Goal: Task Accomplishment & Management: Complete application form

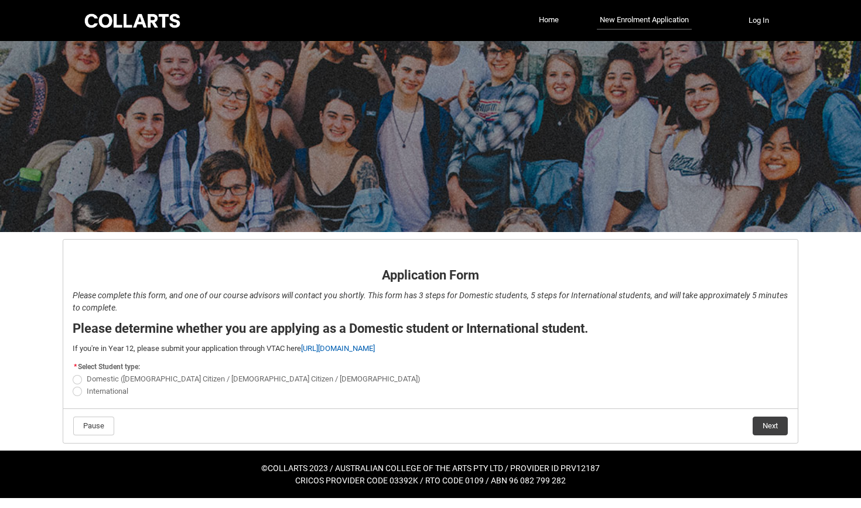
click at [78, 380] on span at bounding box center [77, 379] width 9 height 9
click at [73, 373] on input "Domestic ([DEMOGRAPHIC_DATA] Citizen / [DEMOGRAPHIC_DATA] Citizen / [DEMOGRAPHI…" at bounding box center [72, 373] width 1 height 1
radio input "true"
click at [785, 429] on button "Next" at bounding box center [770, 426] width 35 height 19
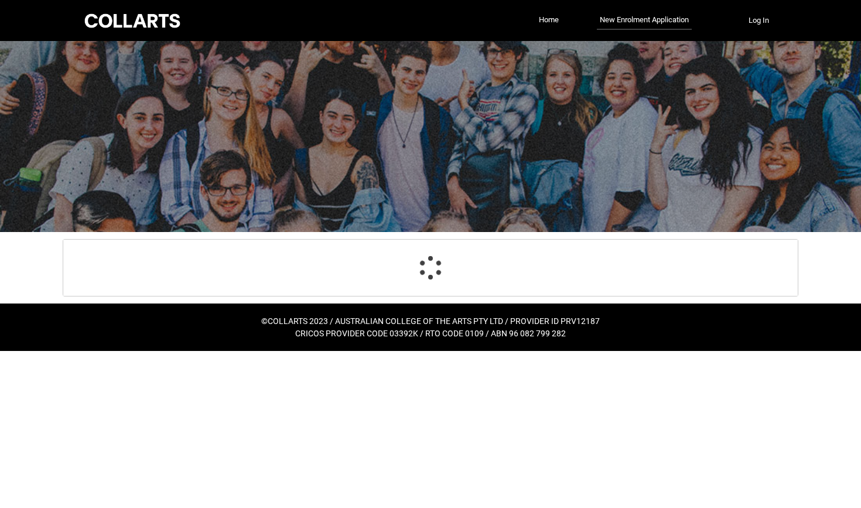
scroll to position [122, 0]
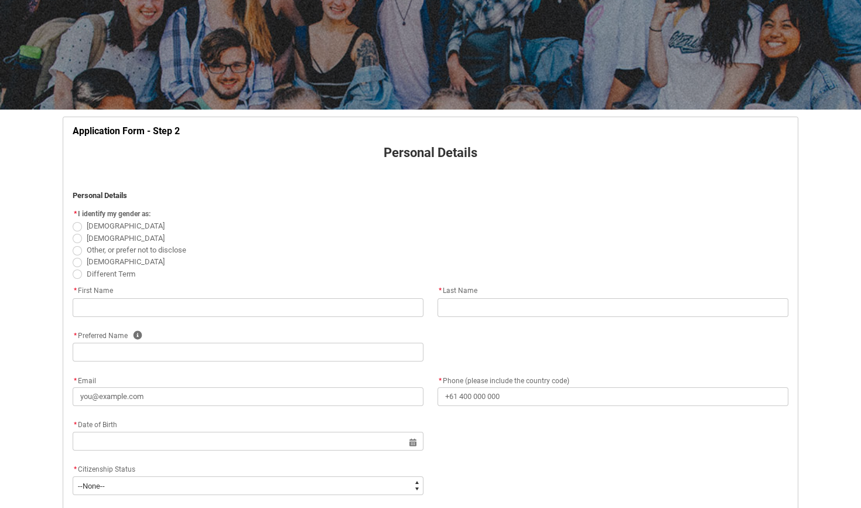
click at [76, 227] on span at bounding box center [77, 226] width 9 height 9
click at [73, 220] on input "[DEMOGRAPHIC_DATA]" at bounding box center [72, 220] width 1 height 1
radio input "true"
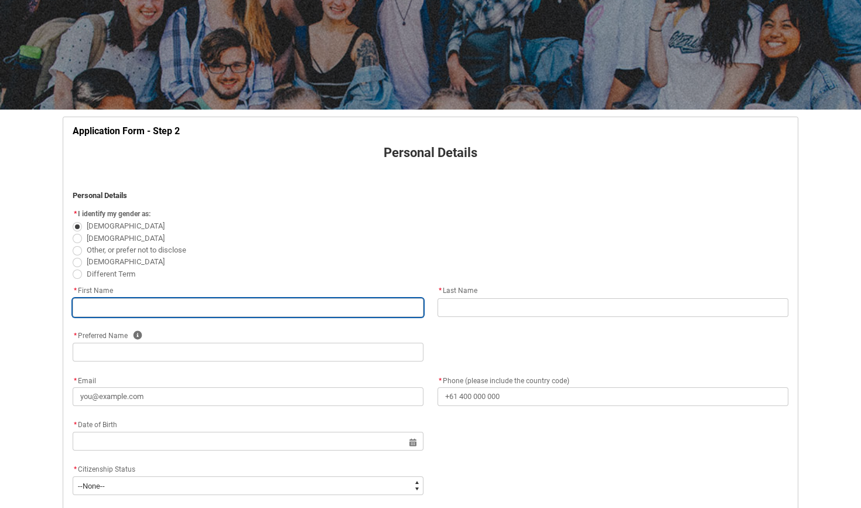
type lightning-primitive-input-simple "T"
type input "T"
type lightning-primitive-input-simple "[PERSON_NAME]"
type input "[PERSON_NAME]"
type lightning-primitive-input-simple "Tyr"
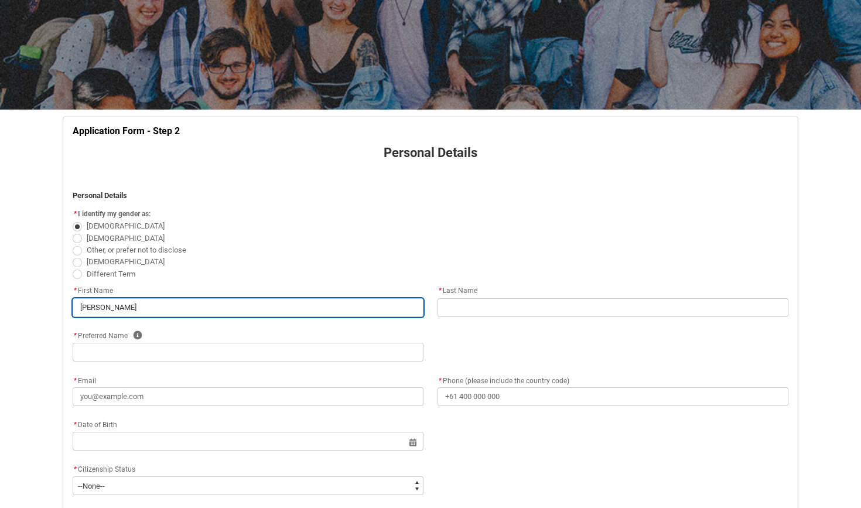
type input "Tyr"
type lightning-primitive-input-simple "Tyra"
type input "Tyra"
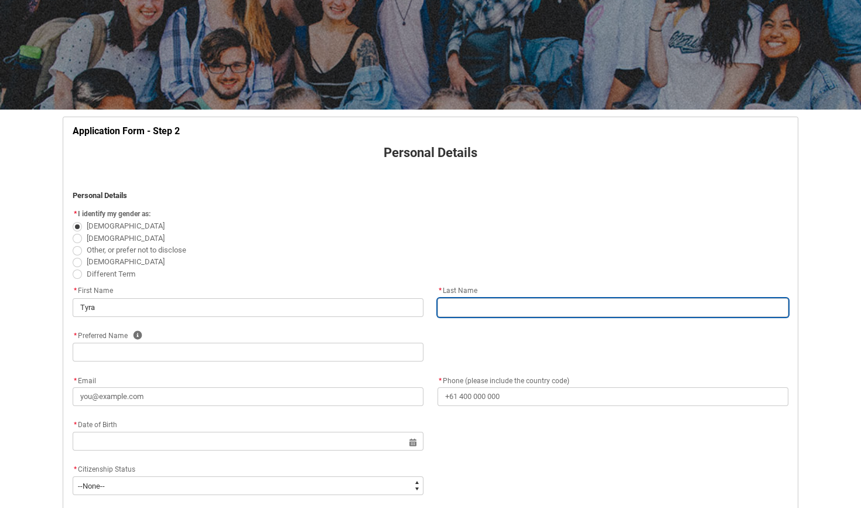
type lightning-primitive-input-simple "K"
type input "K"
type lightning-primitive-input-simple "Ka"
type input "Ka"
type lightning-primitive-input-simple "Kab"
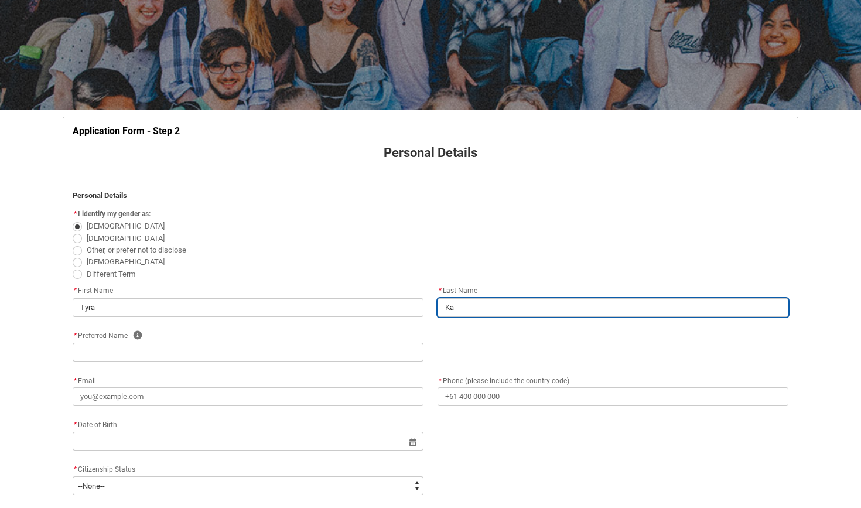
type input "Kab"
type lightning-primitive-input-simple "Kabo"
type input "Kabo"
type lightning-primitive-input-simple "Kabog"
type input "Kabog"
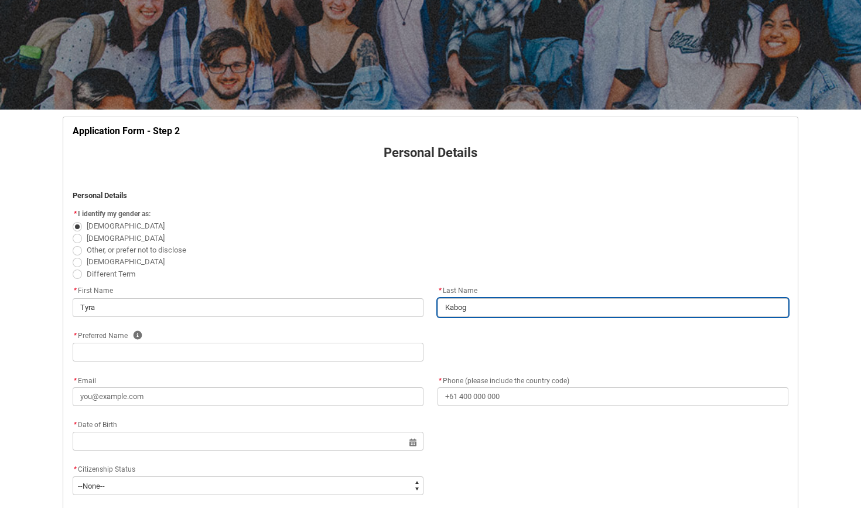
type lightning-primitive-input-simple "Kabogo"
type input "Kabogo"
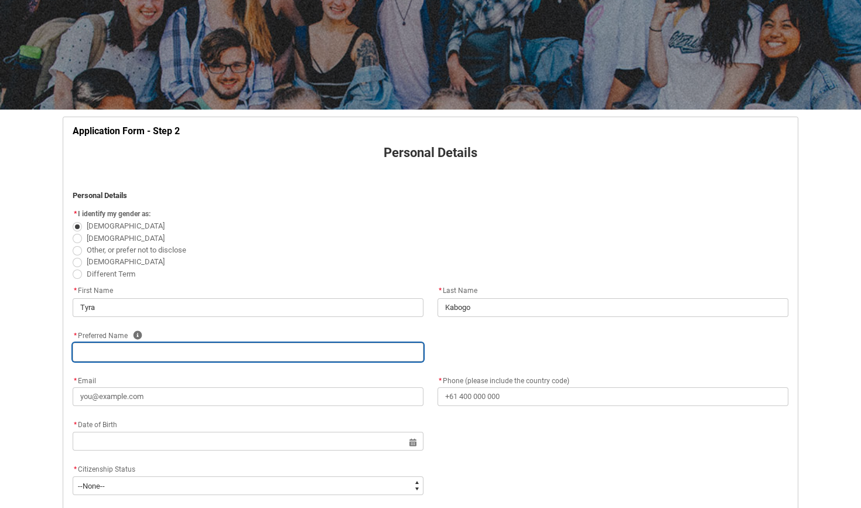
type lightning-primitive-input-simple "T"
type input "T"
type lightning-primitive-input-simple "[PERSON_NAME]"
type input "[PERSON_NAME]"
type lightning-primitive-input-simple "Tyr"
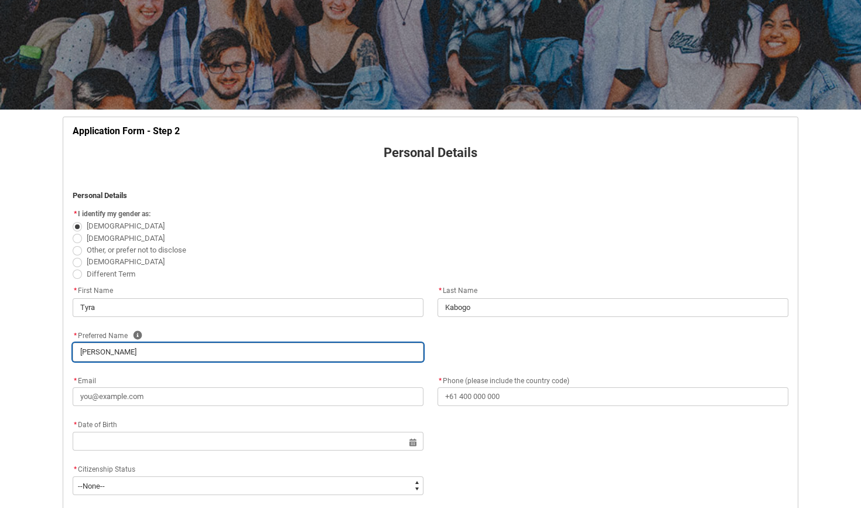
type input "Tyr"
type lightning-primitive-input-simple "Tyra"
type input "Tyra"
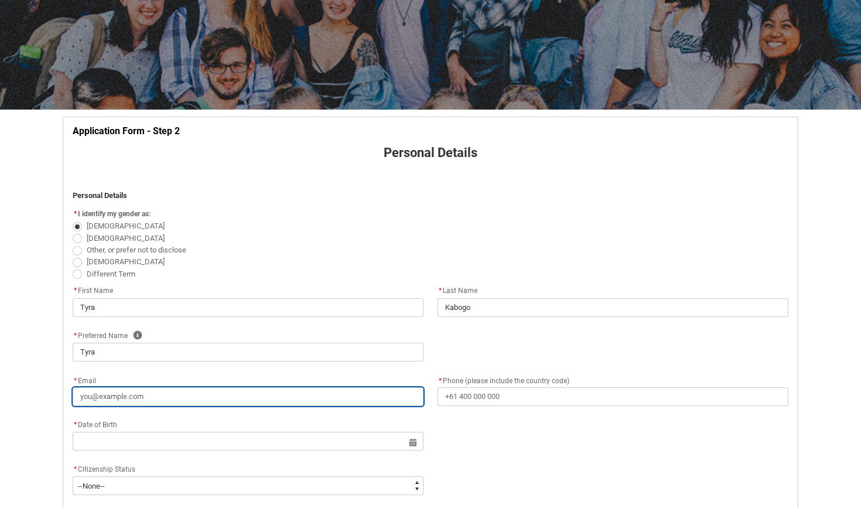
type lightning-primitive-input-simple "t"
type input "t"
type lightning-primitive-input-simple "ty"
type input "ty"
type lightning-primitive-input-simple "tyr"
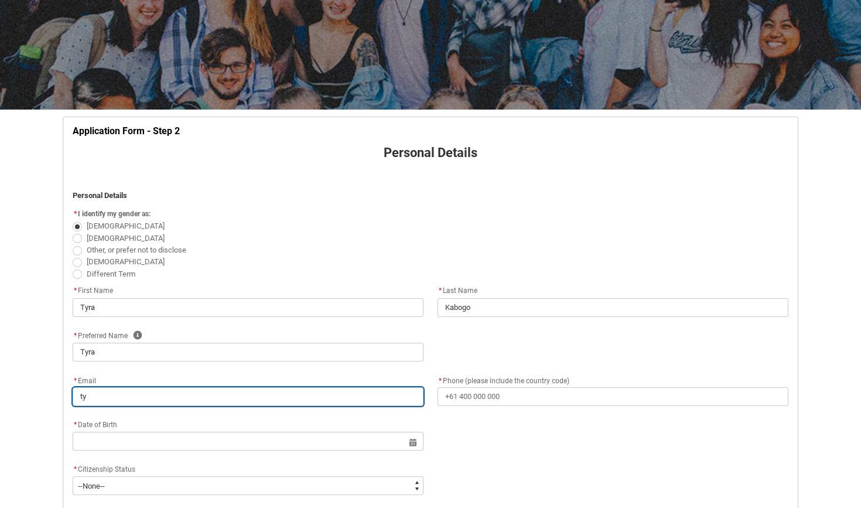
type input "tyr"
type lightning-primitive-input-simple "tyra"
type input "tyra"
type lightning-primitive-input-simple "[EMAIL_ADDRESS][DOMAIN_NAME]"
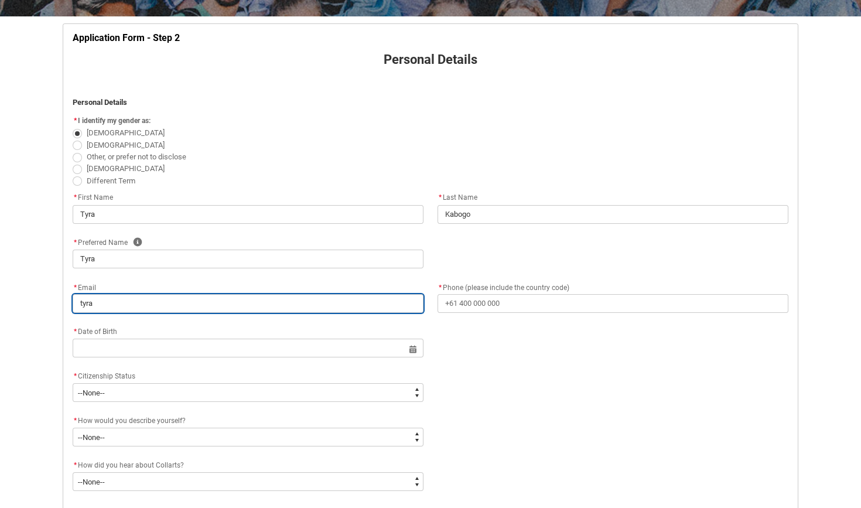
scroll to position [231, 0]
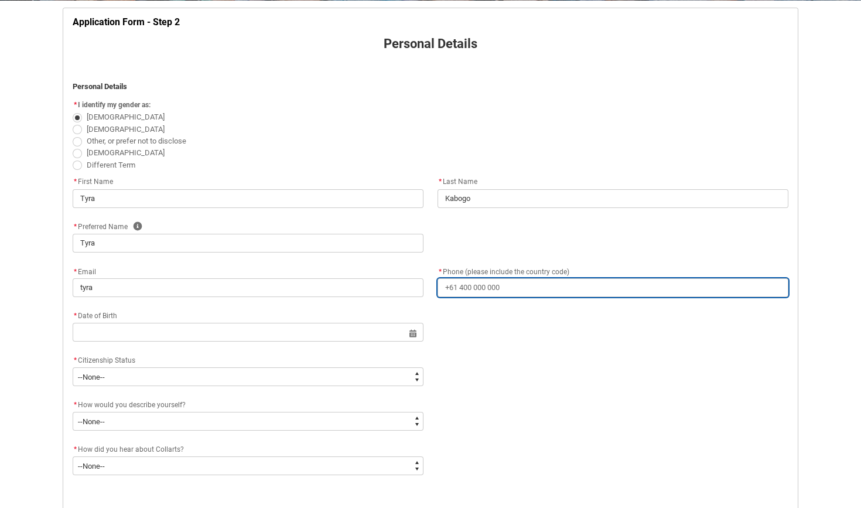
type lightning-primitive-input-simple "0"
type input "0"
type lightning-primitive-input-simple "04"
type input "04"
type lightning-primitive-input-simple "047"
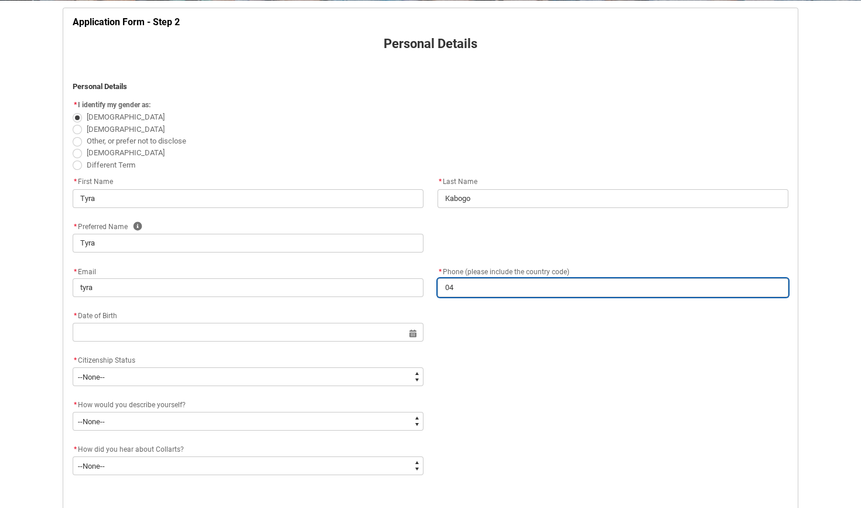
type input "047"
type lightning-primitive-input-simple "0472"
type input "0472"
type lightning-primitive-input-simple "04725"
type input "04725"
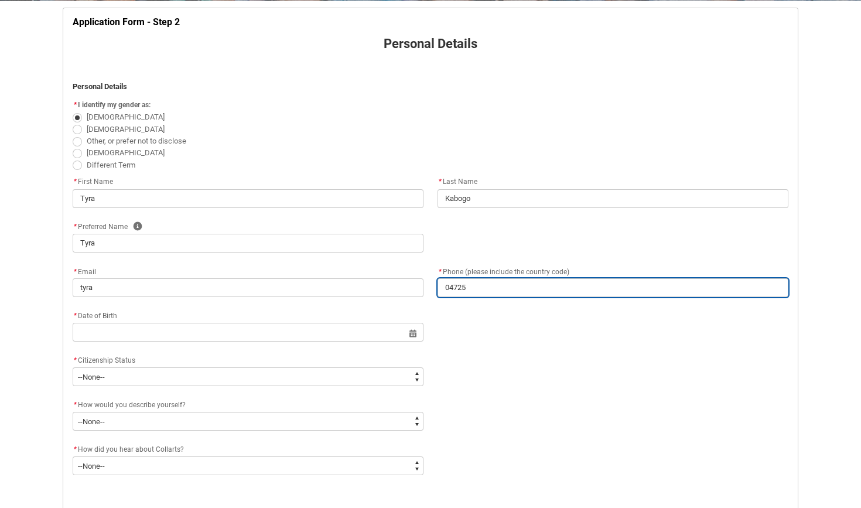
type lightning-primitive-input-simple "047258"
type input "047258"
type lightning-primitive-input-simple "0472581"
type input "0472581"
type lightning-primitive-input-simple "04725817"
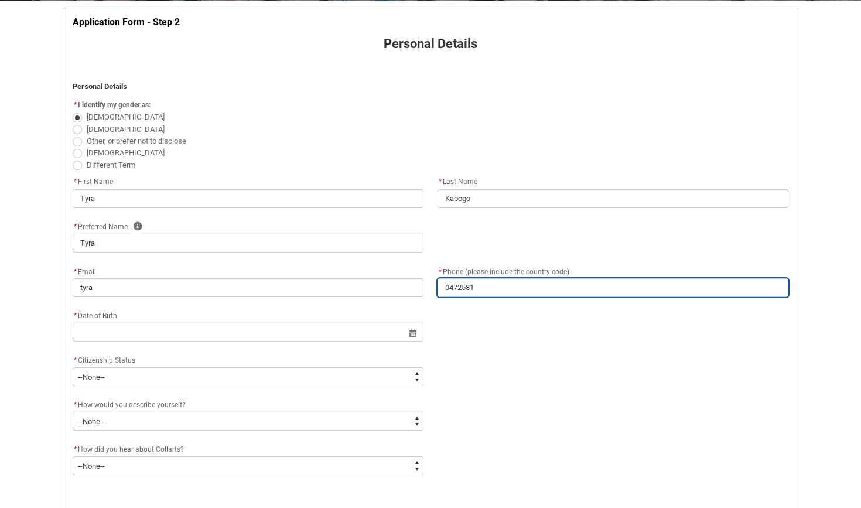
type input "04725817"
type lightning-primitive-input-simple "047258176"
type input "047258176"
type lightning-primitive-input-simple "0472581766"
type input "0472581766"
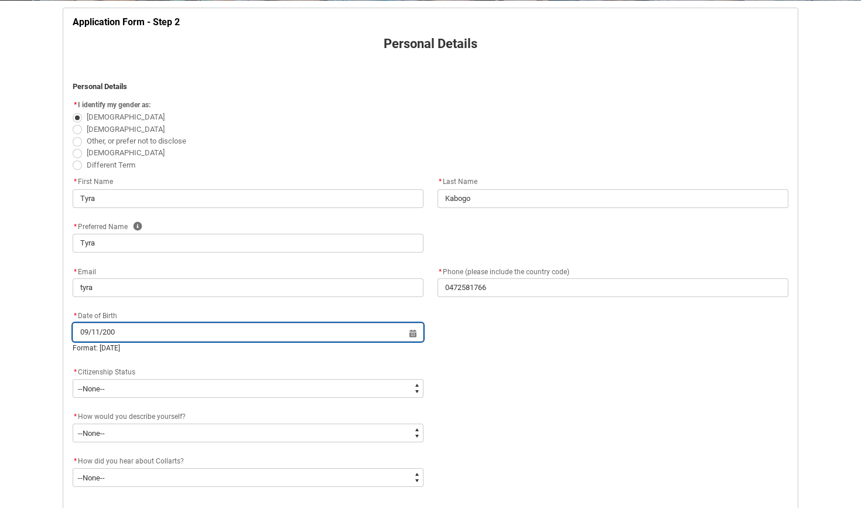
type input "[DATE]"
type lightning-datepicker "[DATE]"
type lightning-input "[DATE]"
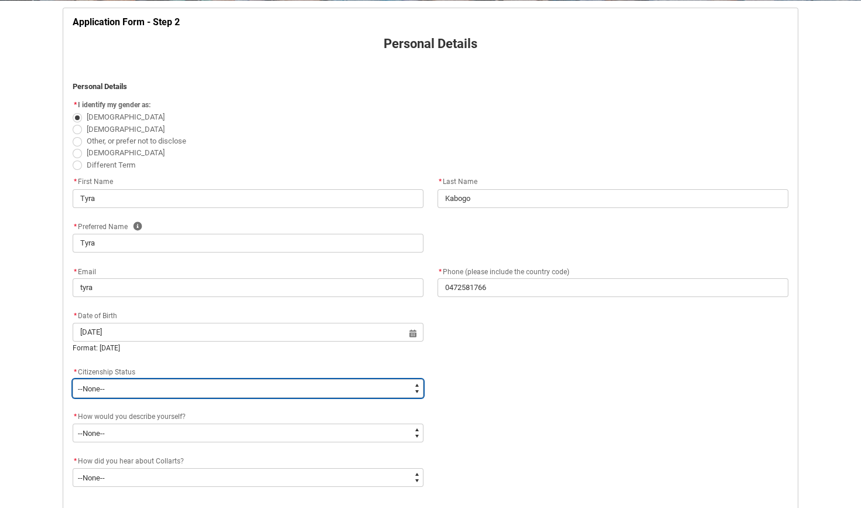
type input "[DATE]"
type lightning-select "Citizenship.1"
select select "Citizenship.1"
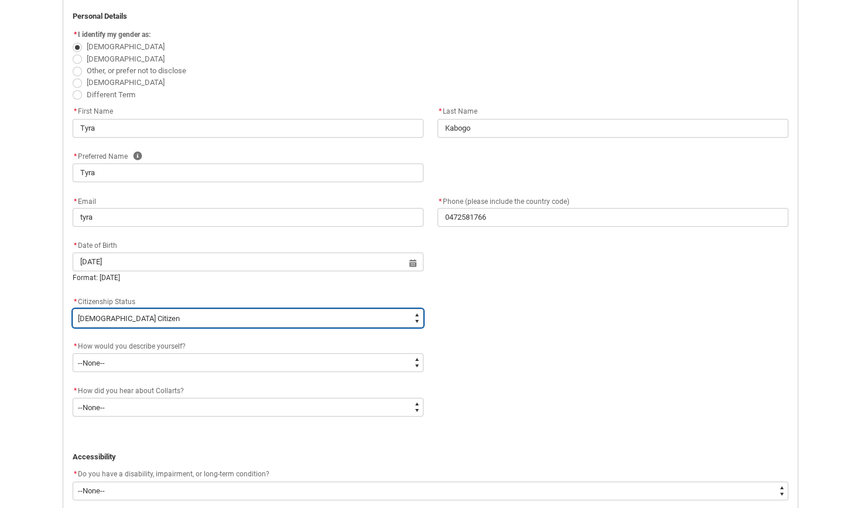
scroll to position [316, 0]
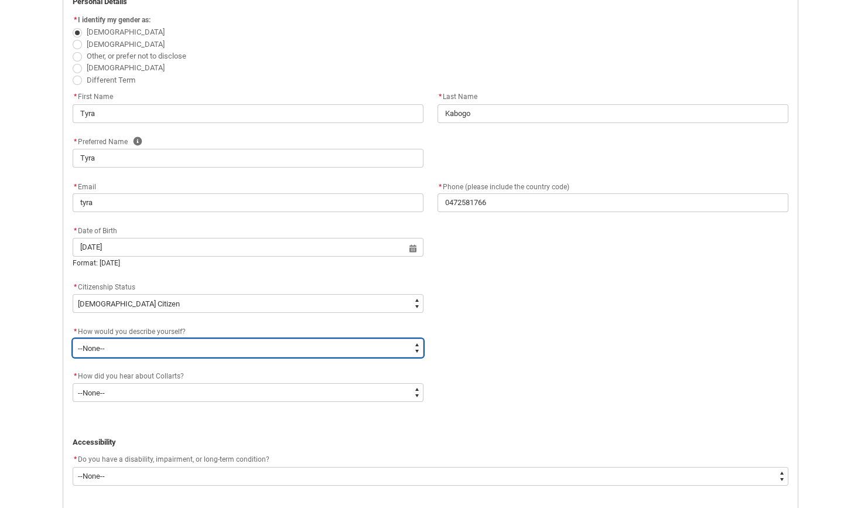
type lightning-select "HSLC_Domestic_e"
select select "HSLC_Domestic_e"
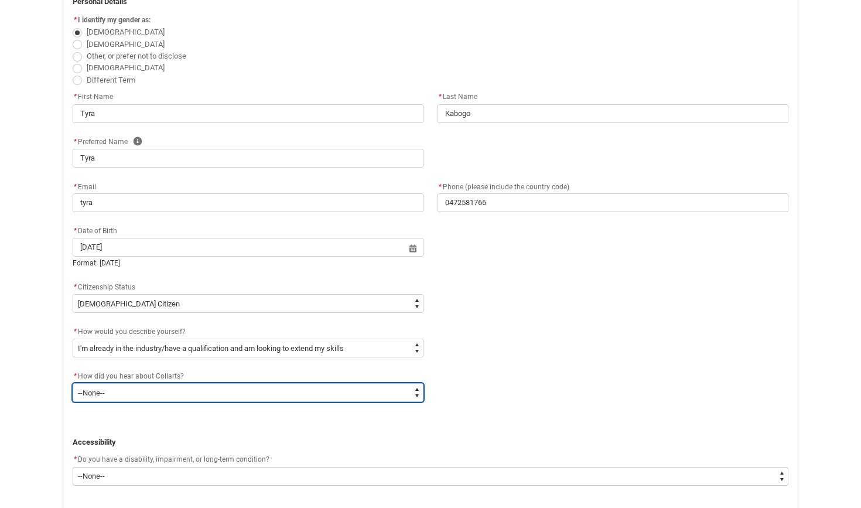
type lightning-select "Heard_About_Collarts_Picklist.Socials (Facebook%2C Instagram%2C LinkedIn etc)"
select select "Heard_About_Collarts_Picklist.Socials (Facebook%2C Instagram%2C LinkedIn etc)"
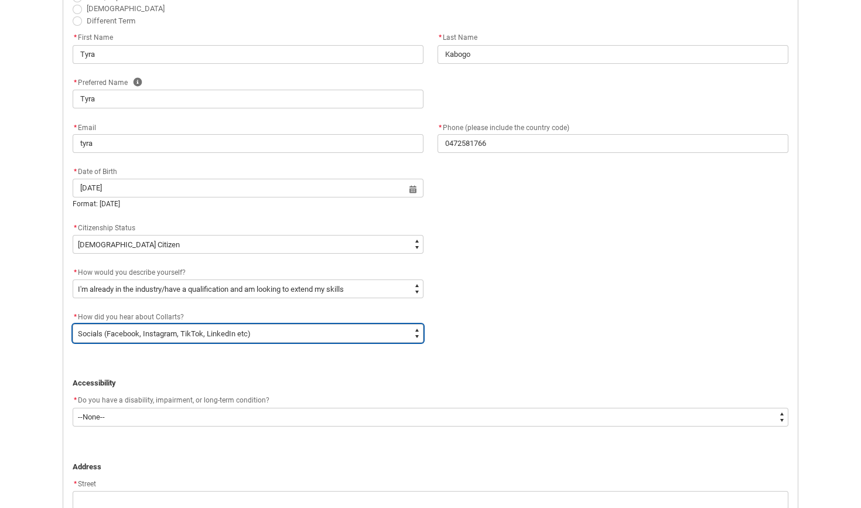
scroll to position [410, 0]
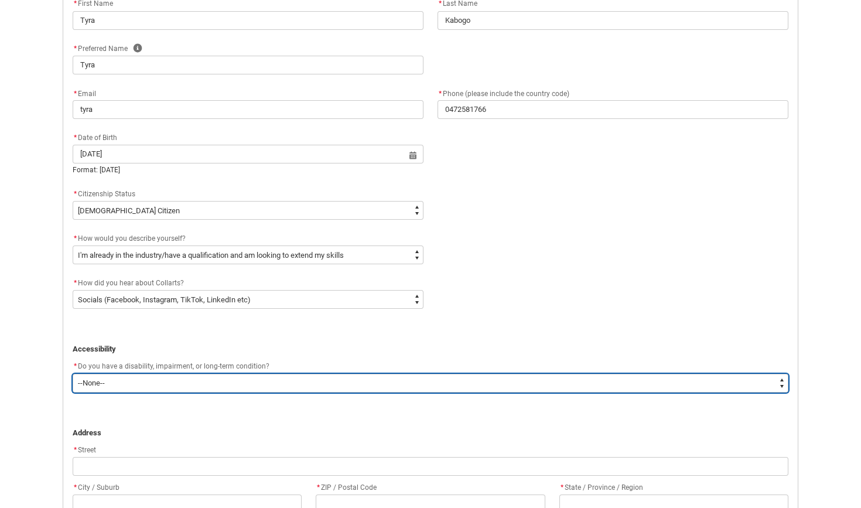
type lightning-select "No_TextChoice"
select select "No_TextChoice"
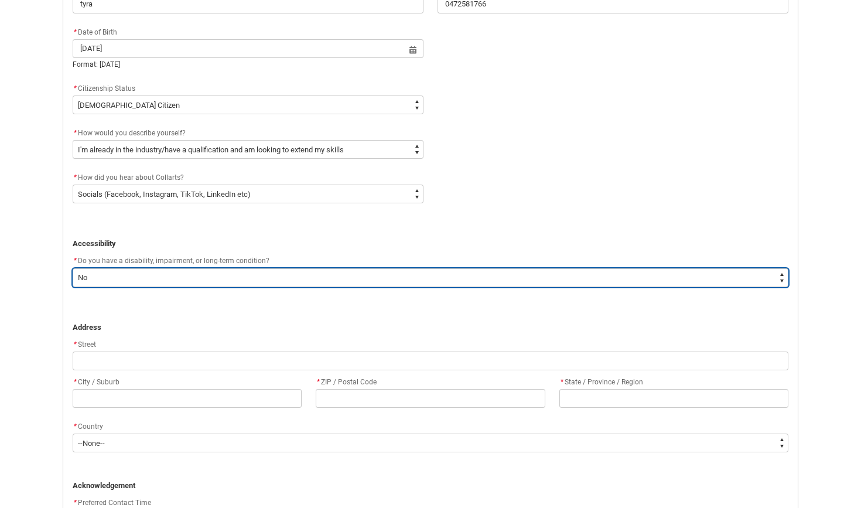
scroll to position [580, 0]
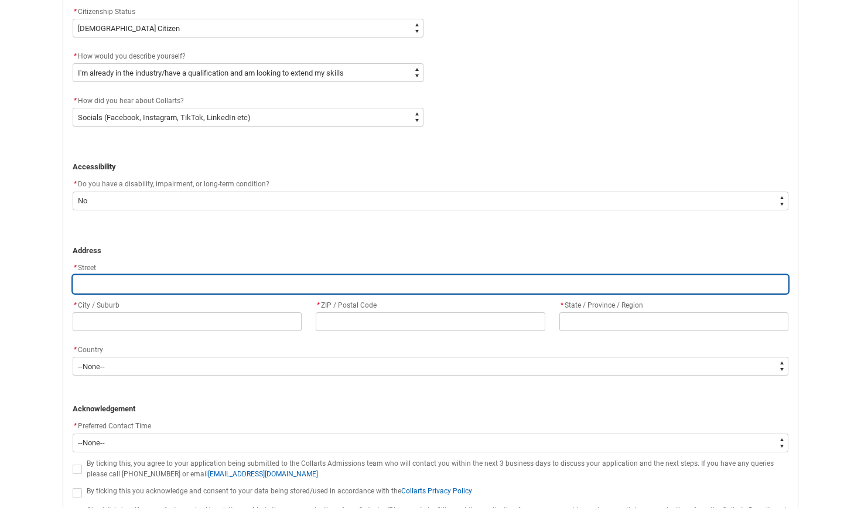
type lightning-primitive-input-simple "1"
type input "1"
type lightning-primitive-input-simple "14"
type input "14"
type lightning-primitive-input-simple "14/"
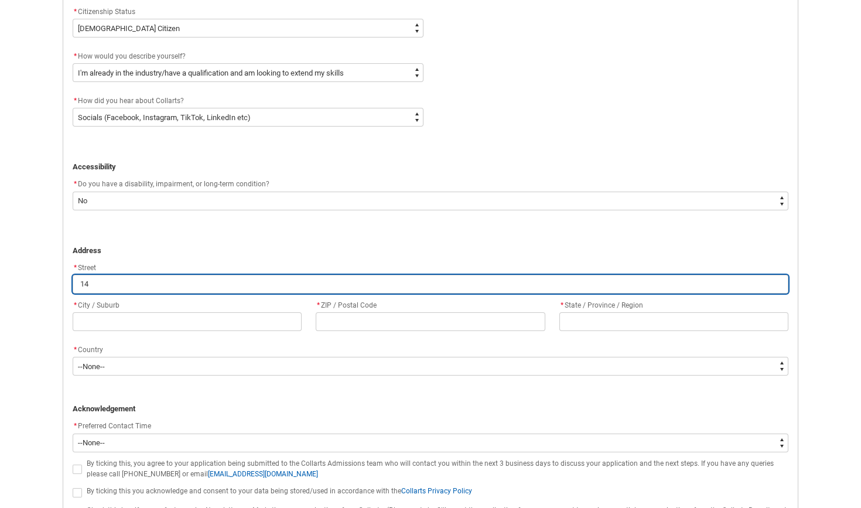
type input "14/"
type lightning-primitive-input-simple "14/6"
type input "14/6"
type lightning-primitive-input-simple "14/68"
type input "14/68"
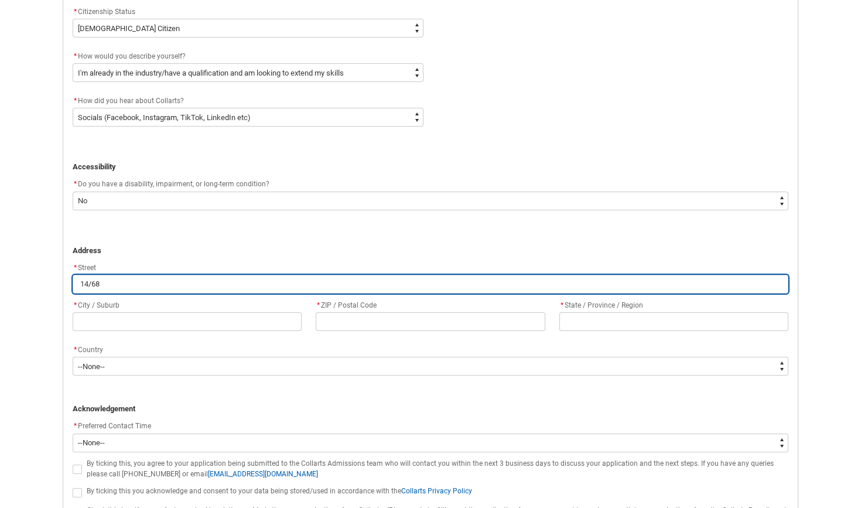
type lightning-primitive-input-simple "14/68"
type input "14/68"
type lightning-primitive-input-simple "14/68 w"
type input "14/68 w"
type lightning-primitive-input-simple "14/68 wo"
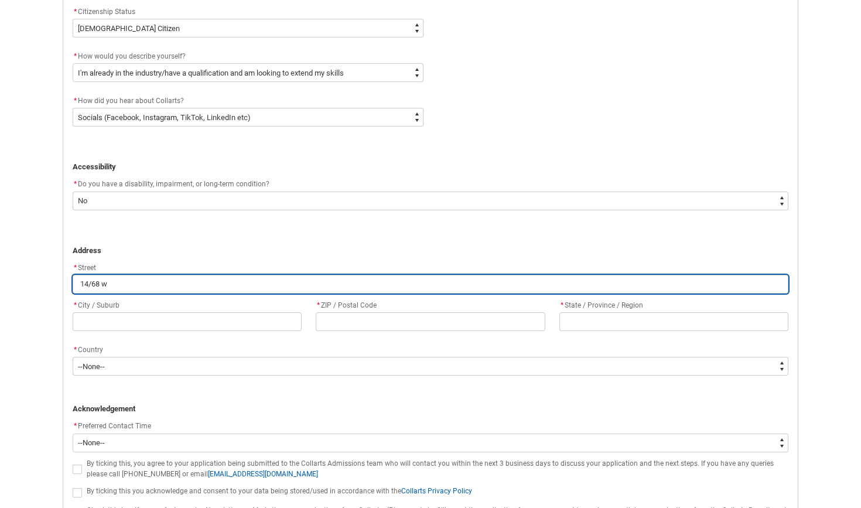
type input "14/68 wo"
type lightning-primitive-input-simple "14/68 woo"
type input "14/68 woo"
type lightning-primitive-input-simple "14/68 woor"
type input "14/68 woor"
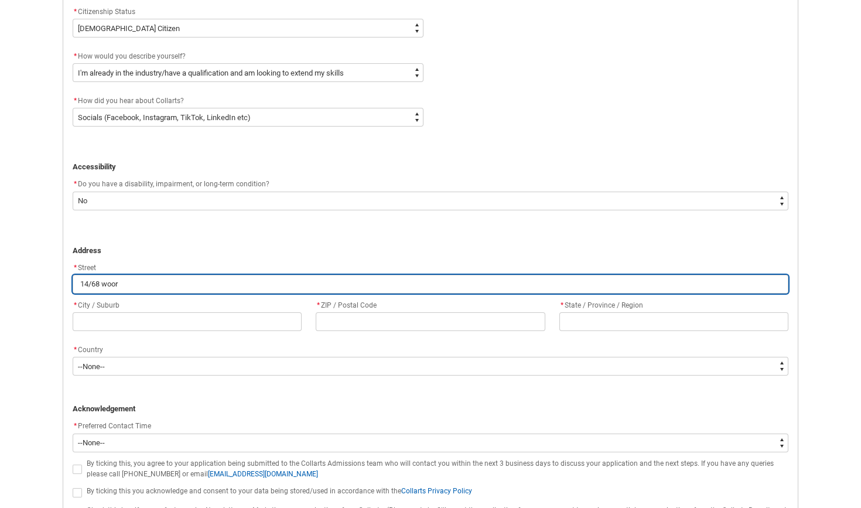
type lightning-primitive-input-simple "14/68 woorn"
type input "14/68 woorn"
type lightning-primitive-input-simple "14/68 woorna"
type input "14/68 woorna"
type lightning-primitive-input-simple "14/68 woornac"
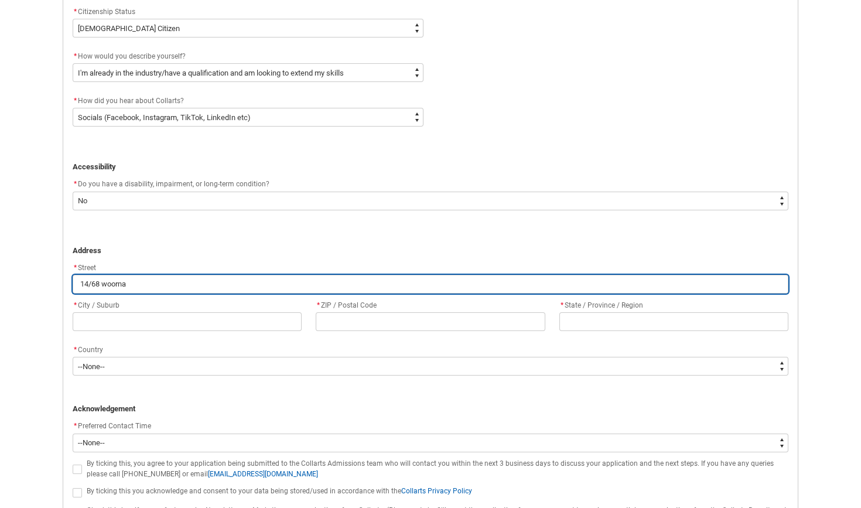
type input "14/68 woornac"
type lightning-primitive-input-simple "14/68 woornack"
type input "14/68 woornack"
type lightning-primitive-input-simple "14/68 woornack"
type input "14/68 woornack"
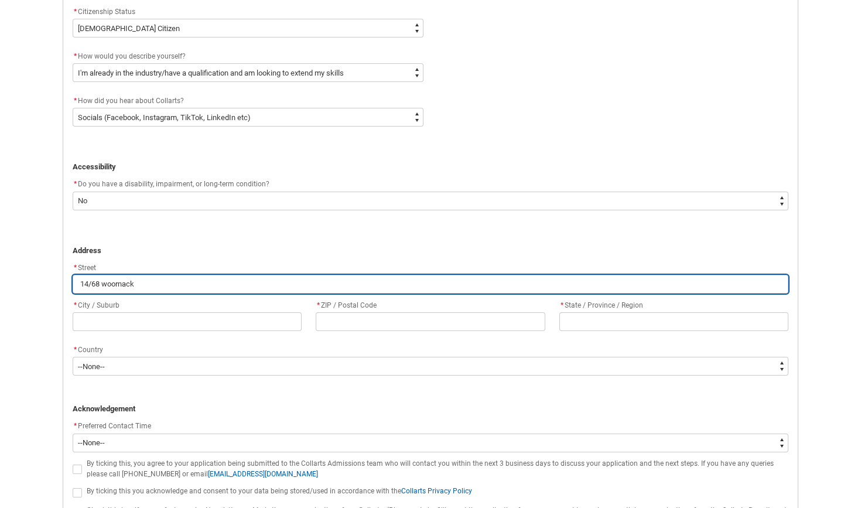
type lightning-primitive-input-simple "14/68 woornack r"
type input "14/68 woornack r"
type lightning-primitive-input-simple "14/68 woornack ro"
type input "14/68 woornack ro"
type lightning-primitive-input-simple "14/68 woornack roa"
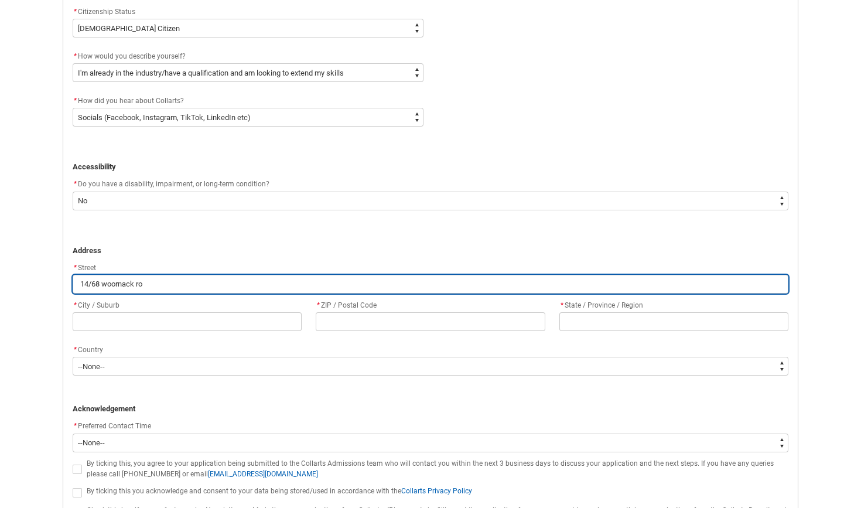
type input "14/68 woornack roa"
type lightning-primitive-input-simple "[STREET_ADDRESS]"
type input "[STREET_ADDRESS]"
type lightning-primitive-input-simple "[STREET_ADDRESS]"
type input "[STREET_ADDRESS]"
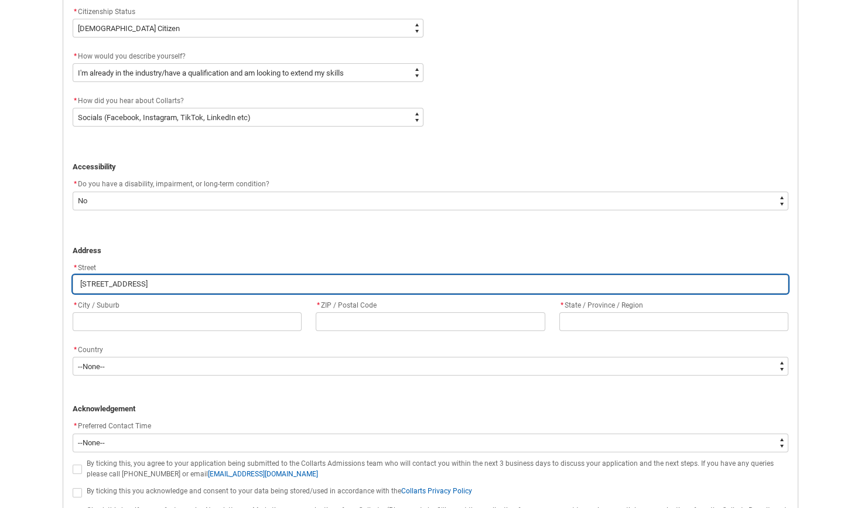
type lightning-primitive-input-simple "[STREET_ADDRESS]"
type input "[STREET_ADDRESS]"
type lightning-primitive-input-simple "[STREET_ADDRESS]"
type input "[STREET_ADDRESS]"
type lightning-primitive-input-simple "[STREET_ADDRESS] car"
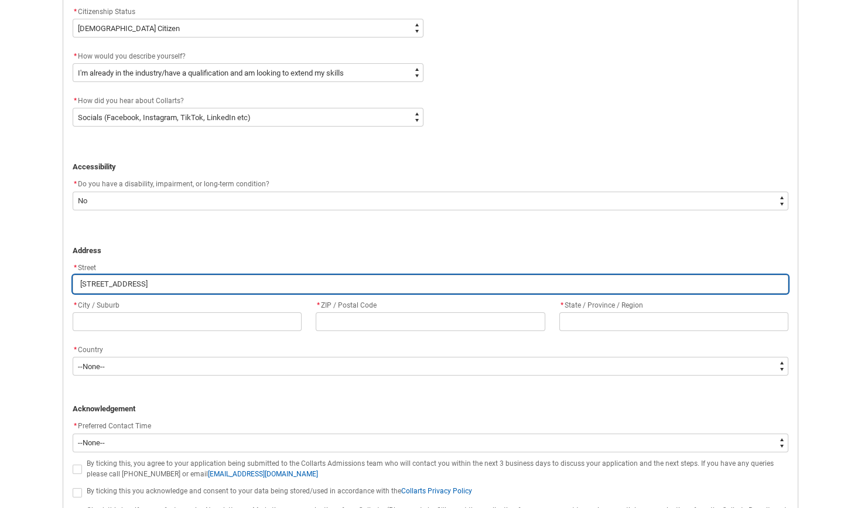
type input "[STREET_ADDRESS] car"
type lightning-primitive-input-simple "[STREET_ADDRESS]"
type input "[STREET_ADDRESS]"
type lightning-primitive-input-simple "[STREET_ADDRESS]"
type input "[STREET_ADDRESS]"
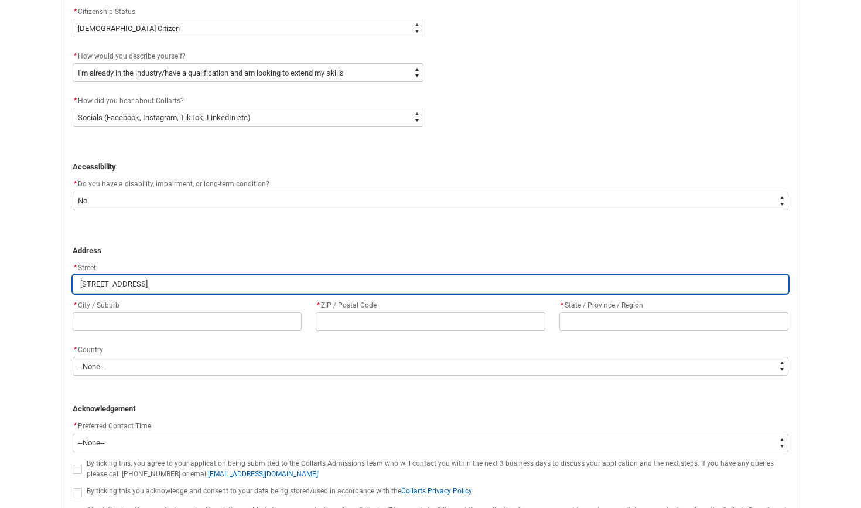
type lightning-primitive-input-simple "[STREET_ADDRESS]"
type input "[STREET_ADDRESS]"
type lightning-primitive-input-simple "[STREET_ADDRESS]"
type input "[STREET_ADDRESS]"
type lightning-primitive-input-simple "[STREET_ADDRESS]"
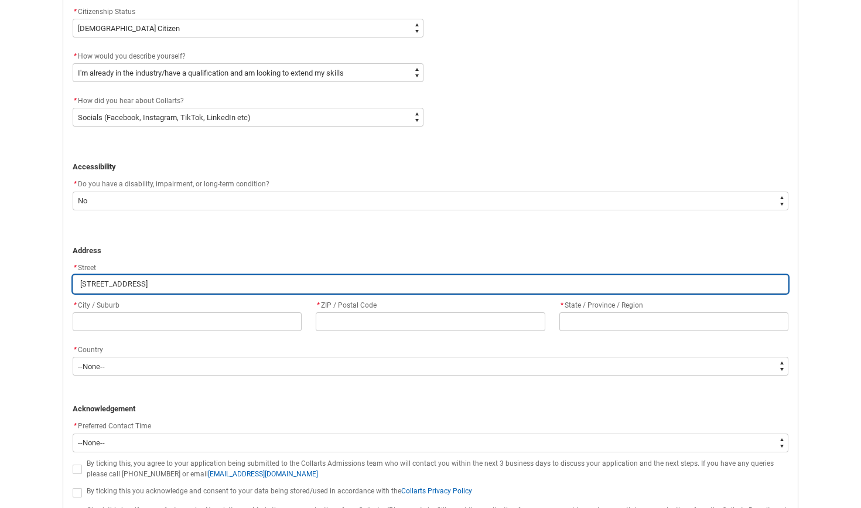
type input "[STREET_ADDRESS]"
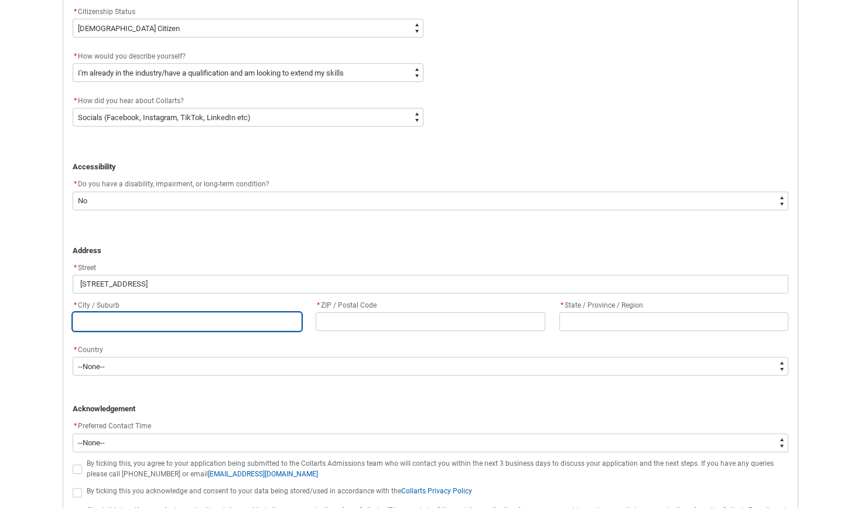
type lightning-primitive-input-simple "M"
type input "M"
type lightning-primitive-input-simple "Me"
type input "Me"
type lightning-primitive-input-simple "[PERSON_NAME]"
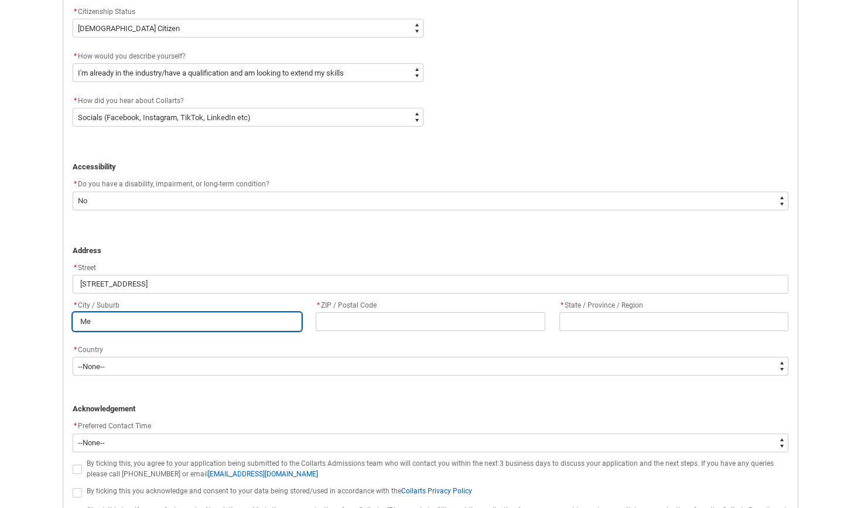
type input "[PERSON_NAME]"
type lightning-primitive-input-simple "Melb"
type input "Melb"
type lightning-primitive-input-simple "Melbo"
type input "Melbo"
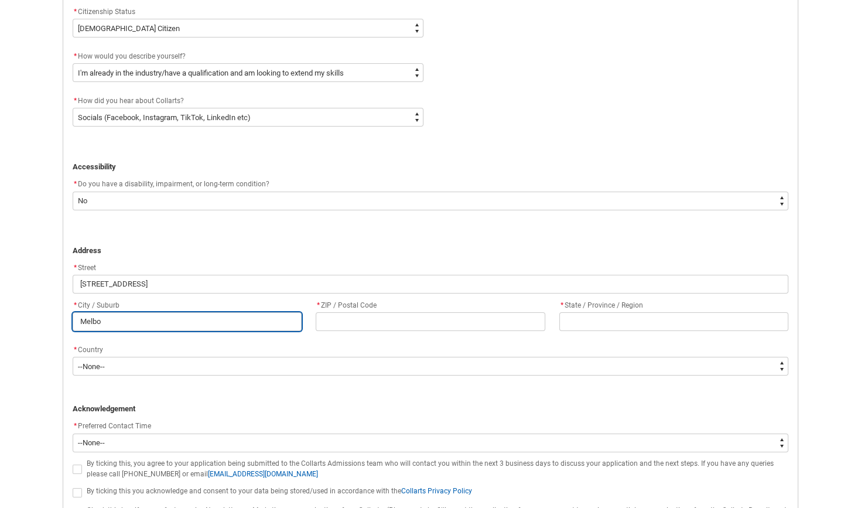
type lightning-primitive-input-simple "Melbou"
type input "Melbou"
type lightning-primitive-input-simple "Melbour"
type input "Melbour"
type lightning-primitive-input-simple "Melbourn"
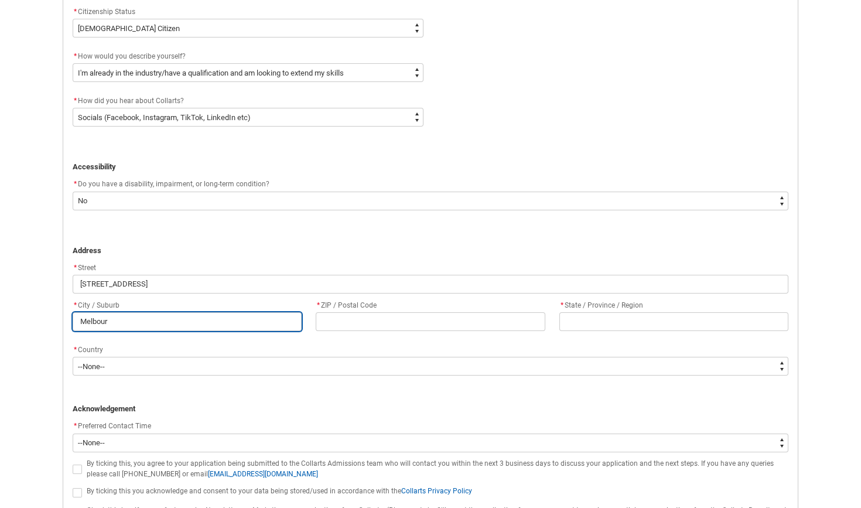
type input "Melbourn"
type lightning-primitive-input-simple "[GEOGRAPHIC_DATA]"
type input "[GEOGRAPHIC_DATA]"
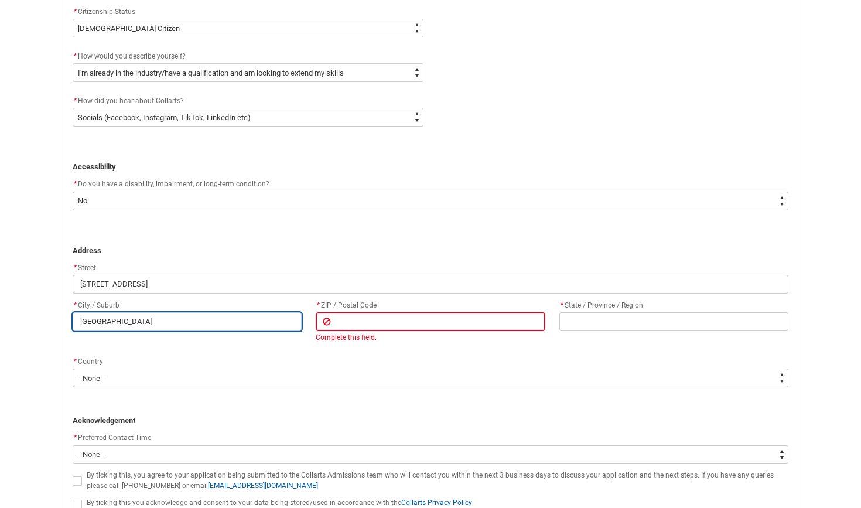
click at [152, 322] on input "[GEOGRAPHIC_DATA]" at bounding box center [187, 321] width 229 height 19
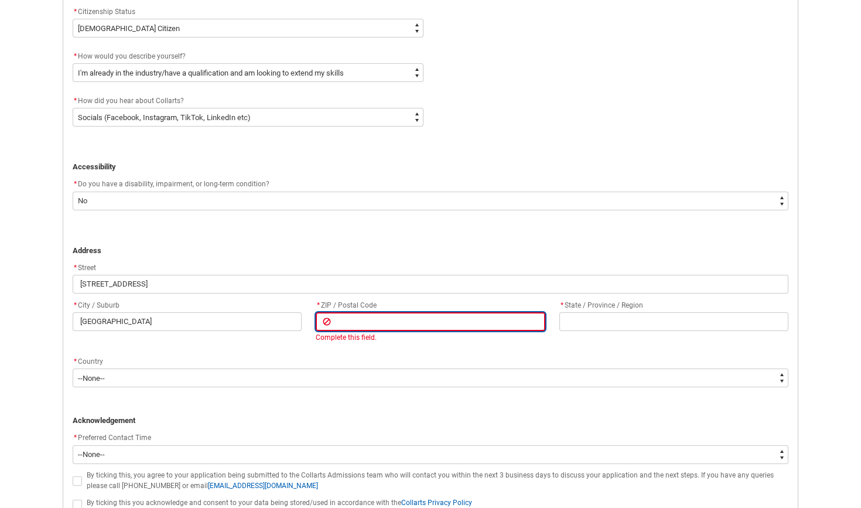
click at [344, 321] on input "text" at bounding box center [430, 321] width 229 height 19
type lightning-primitive-input-simple "3"
type input "3"
type lightning-primitive-input-simple "31"
type input "31"
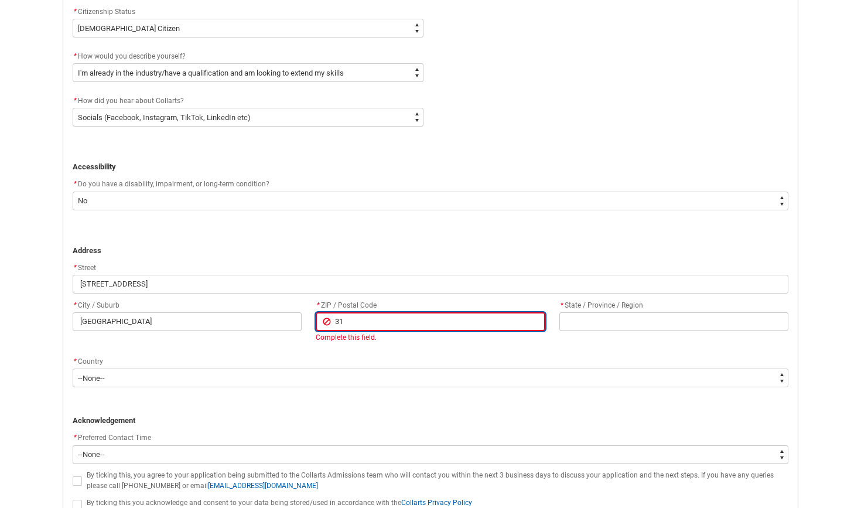
type lightning-primitive-input-simple "316"
type input "316"
type lightning-primitive-input-simple "3163"
type input "3163"
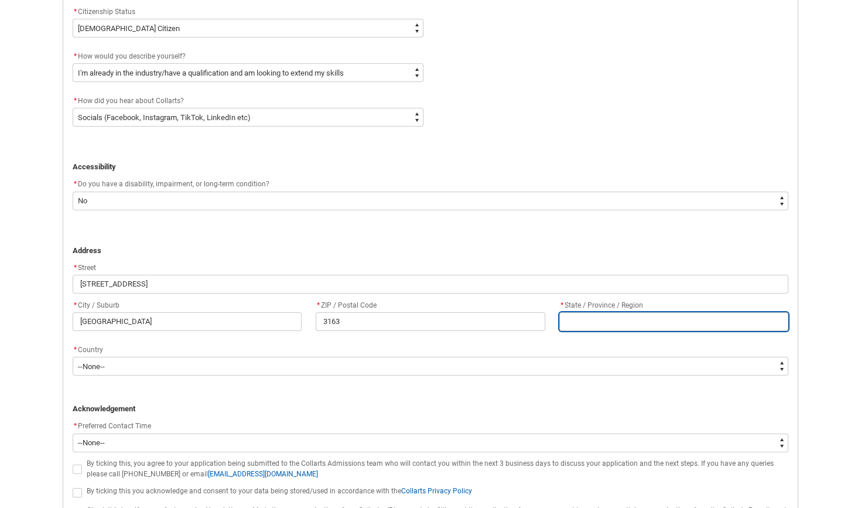
type lightning-primitive-input-simple "V"
type input "V"
type lightning-primitive-input-simple "VI"
type input "VI"
type lightning-primitive-input-simple "VIC"
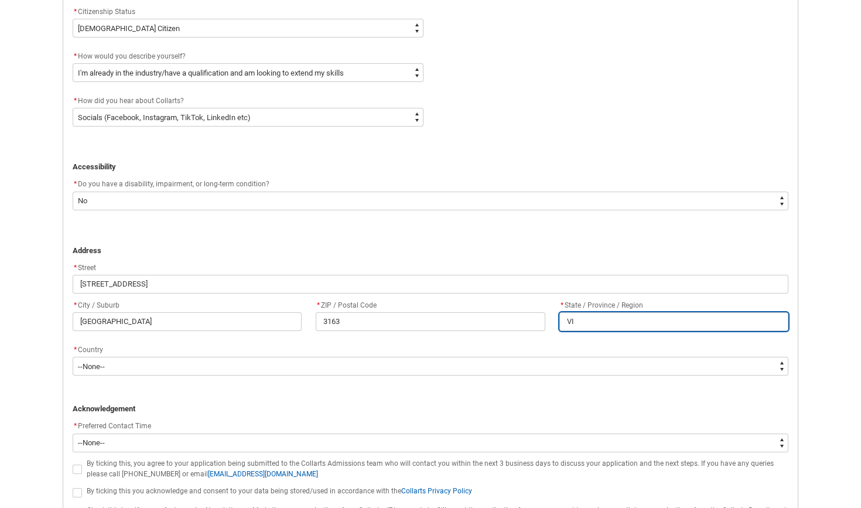
type input "VIC"
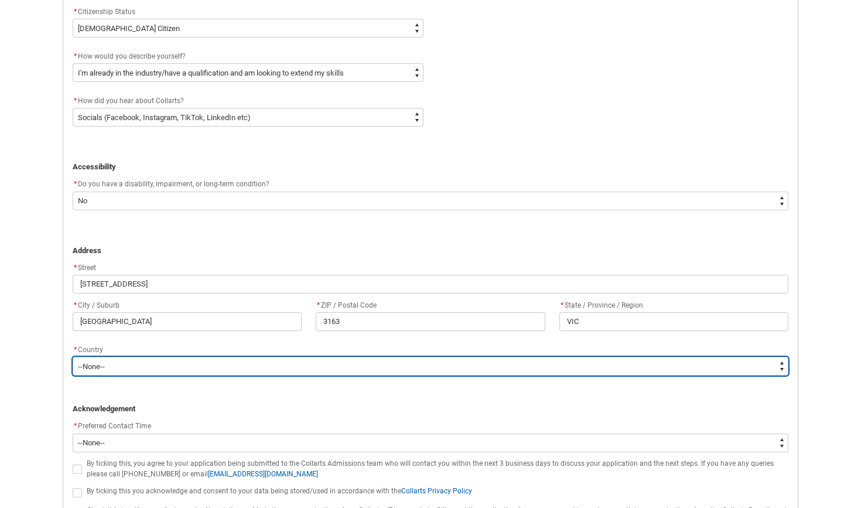
type lightning-select "Country_Choice.1101"
select select "Country_Choice.1101"
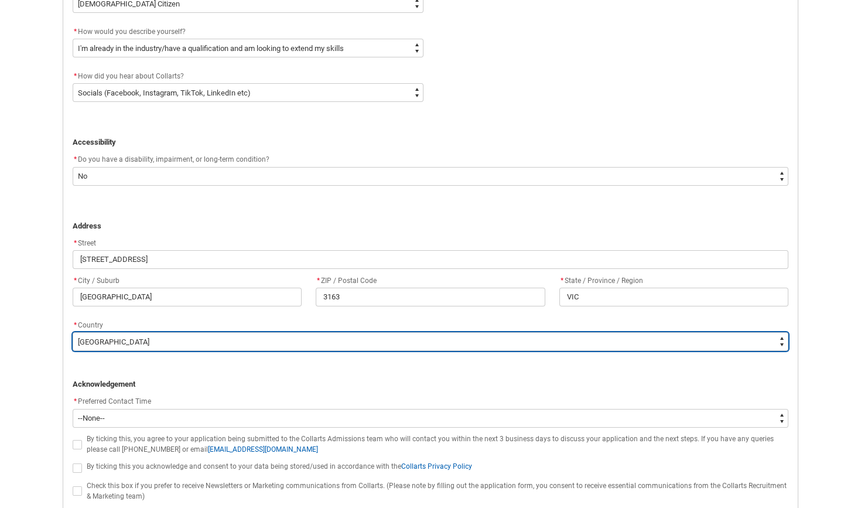
scroll to position [615, 0]
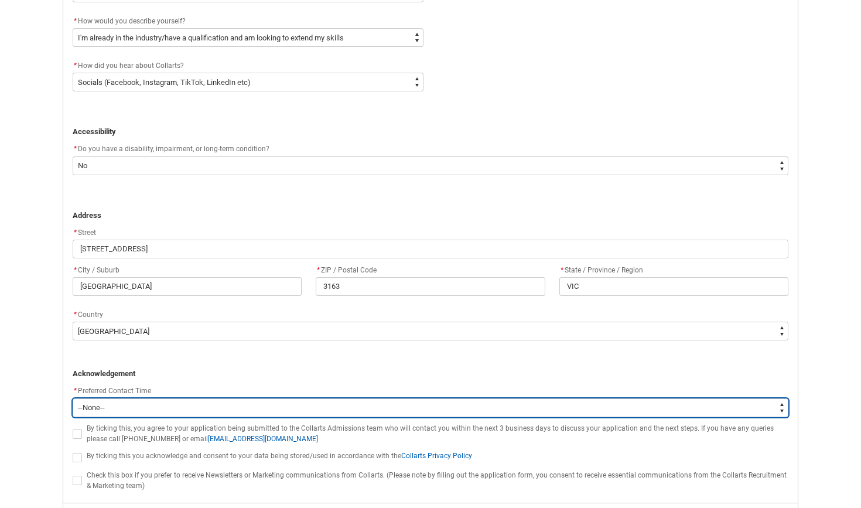
type lightning-select "P_Contact_Time_Afternoon"
select select "P_Contact_Time_Afternoon"
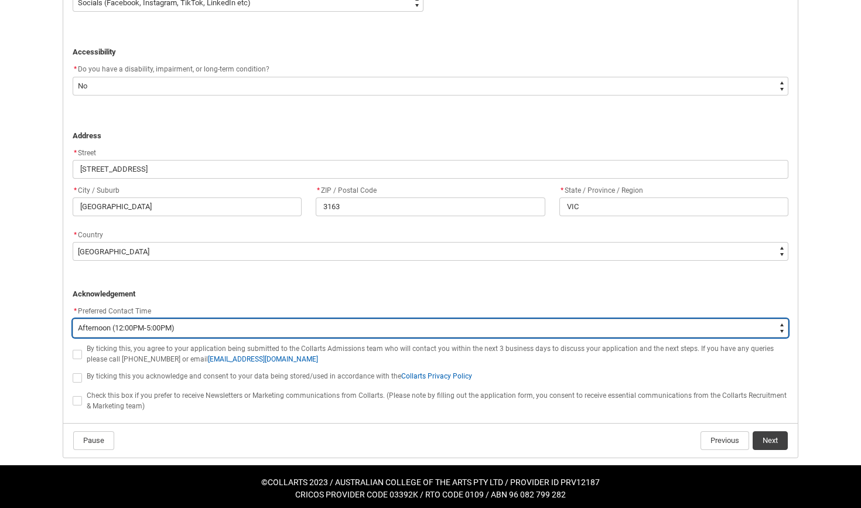
scroll to position [694, 0]
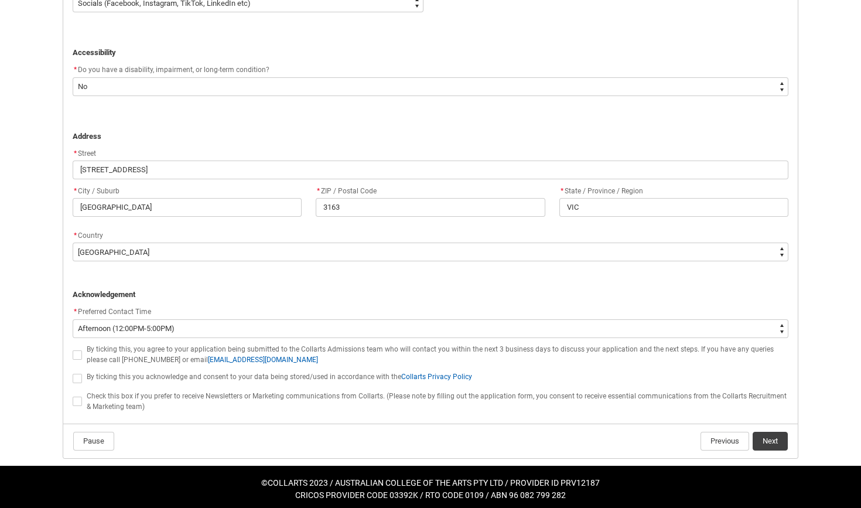
click at [77, 353] on span at bounding box center [77, 354] width 9 height 9
click at [73, 349] on input "By ticking this, you agree to your application being submitted to the Collarts …" at bounding box center [72, 348] width 1 height 1
type lightning-input "true"
checkbox input "true"
click at [80, 376] on span at bounding box center [77, 378] width 9 height 9
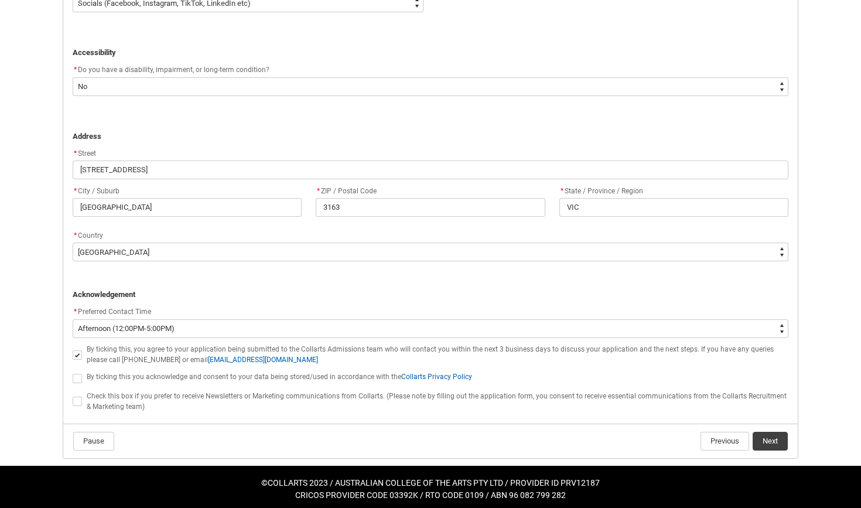
click at [73, 372] on input "By ticking this you acknowledge and consent to your data being stored/used in a…" at bounding box center [72, 371] width 1 height 1
type lightning-input "true"
checkbox input "true"
click at [77, 397] on span at bounding box center [77, 401] width 9 height 9
click at [73, 395] on input "Check this box if you prefer to receive Newsletters or Marketing communications…" at bounding box center [72, 395] width 1 height 1
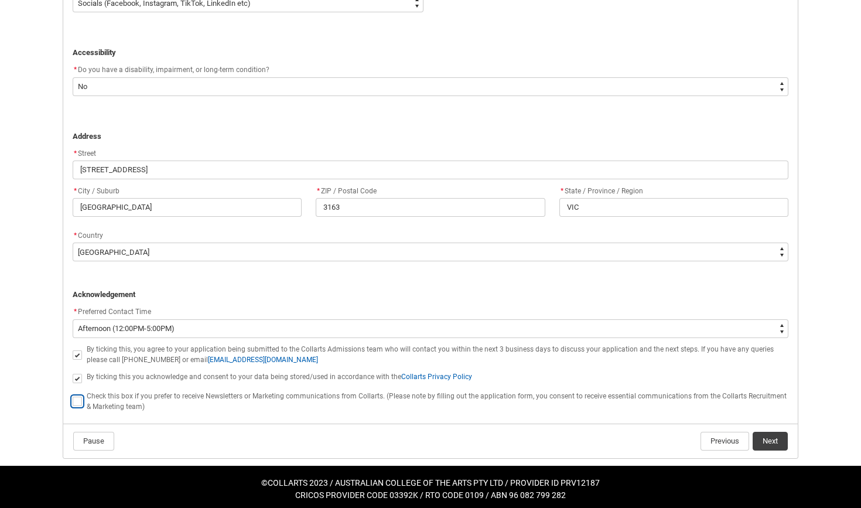
type lightning-input "true"
checkbox input "true"
click at [779, 434] on button "Next" at bounding box center [770, 441] width 35 height 19
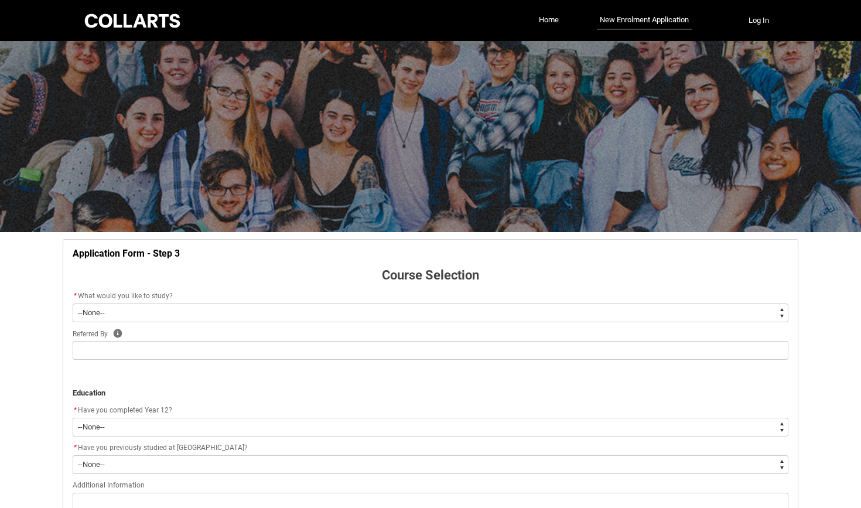
scroll to position [117, 0]
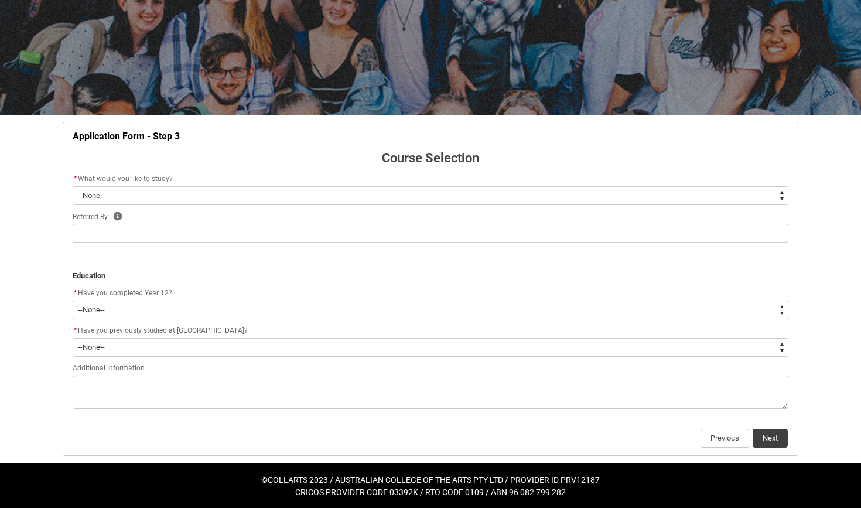
type lightning-select "WhichDegree_Diploma"
select select "WhichDegree_Diploma"
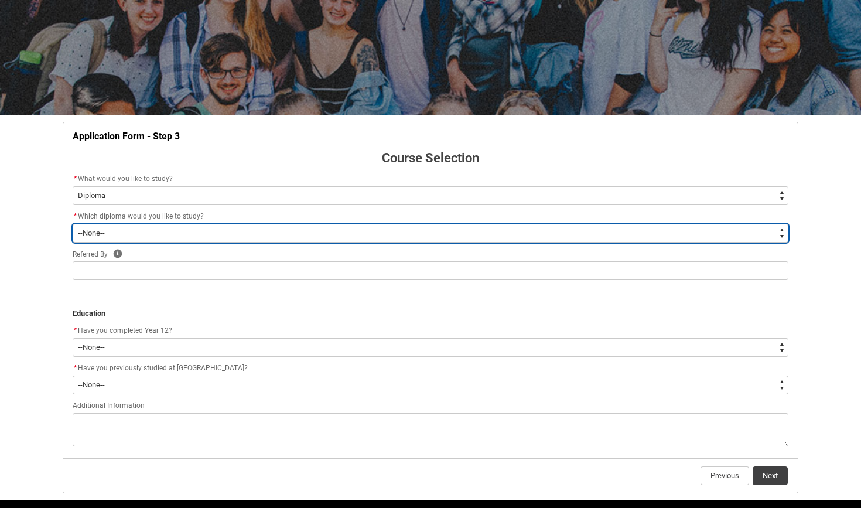
type lightning-select "ProgramChoice_Diploma.001I7000002TOHcIAO"
select select "ProgramChoice_Diploma.001I7000002TOHcIAO"
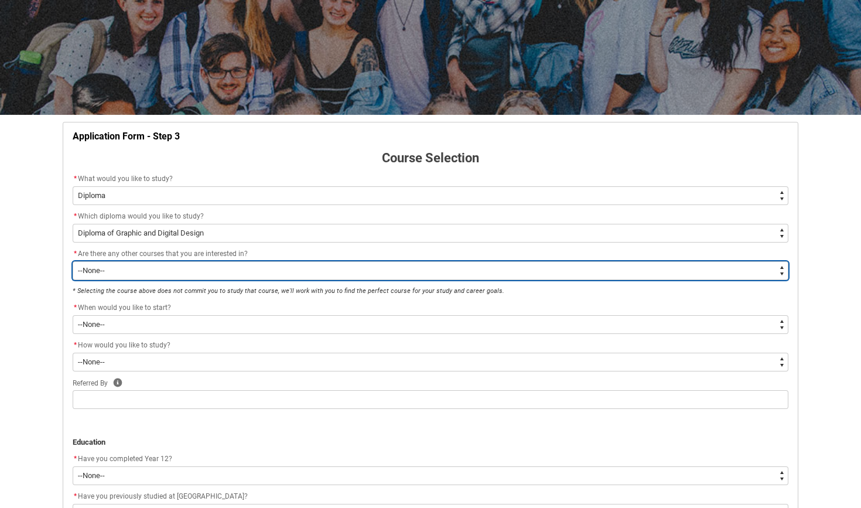
type lightning-select "Yes_TextChoice"
select select "Yes_TextChoice"
type lightning-select "No_TextChoice"
select select "No_TextChoice"
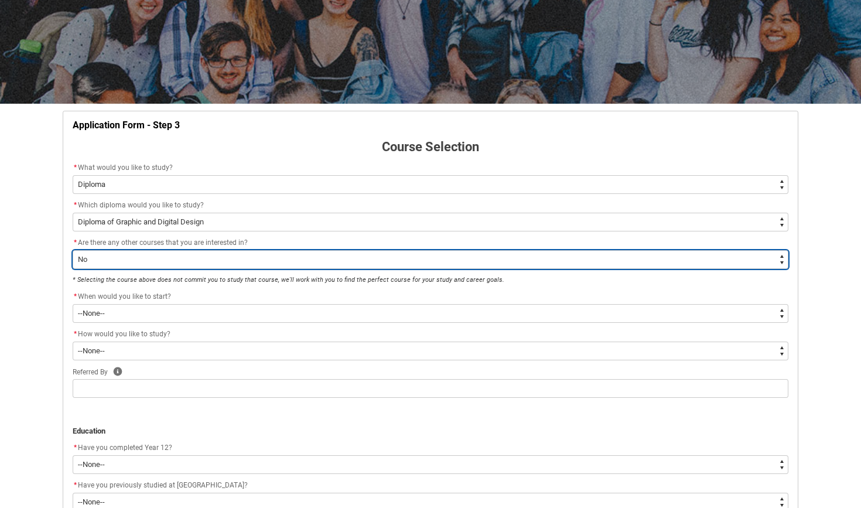
scroll to position [135, 0]
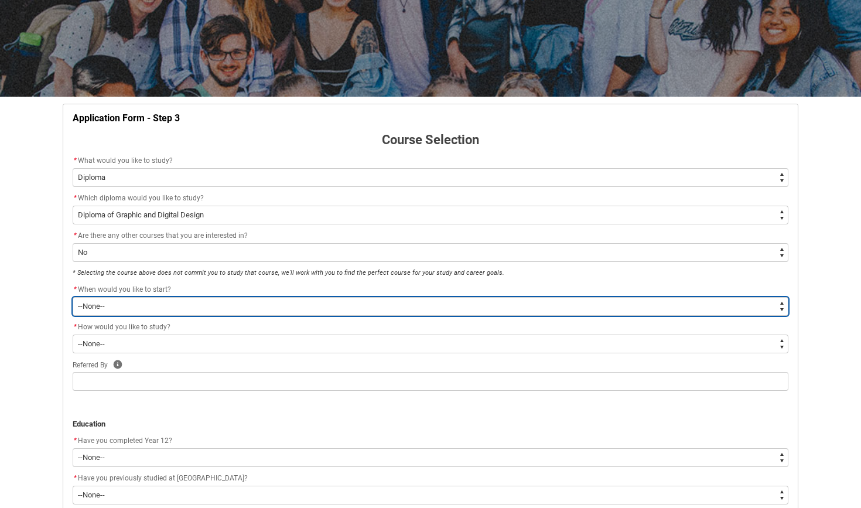
type lightning-select "Starting_Term.a0pI70000004aTdIAI"
select select "Starting_Term.a0pI70000004aTdIAI"
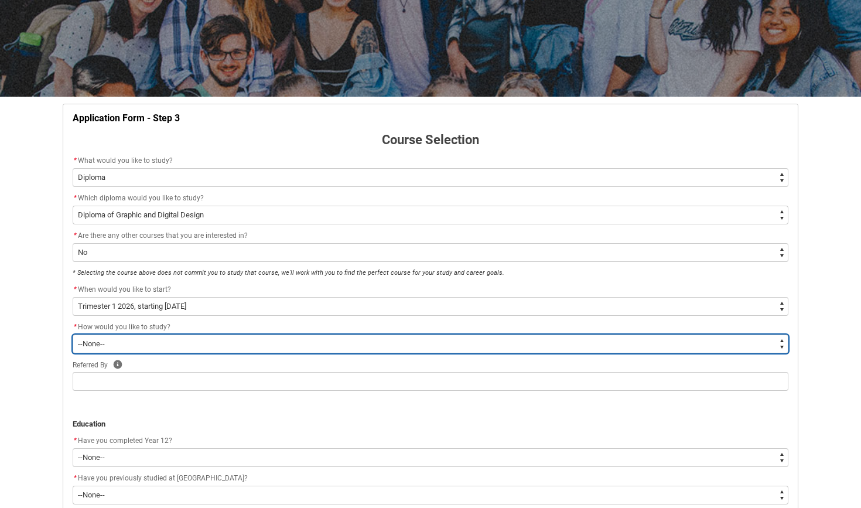
type lightning-select "WhichStudyMethod_OnCampus"
select select "WhichStudyMethod_OnCampus"
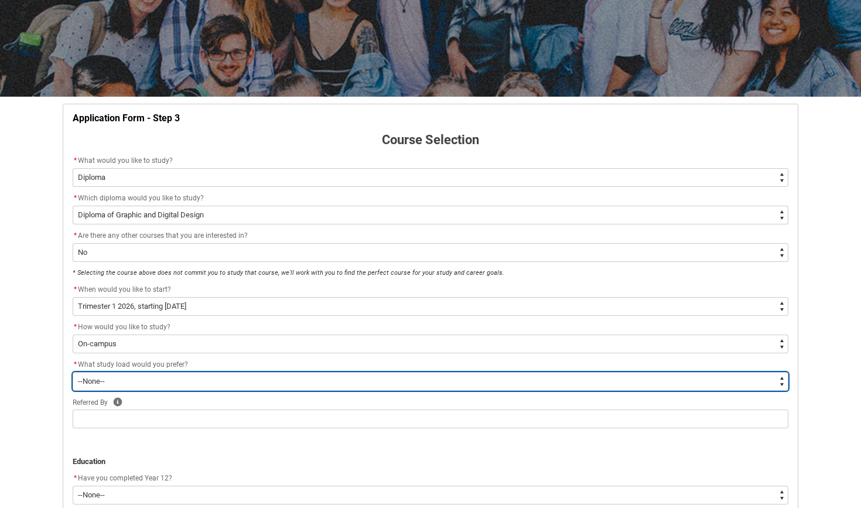
type lightning-select "WhichStudyLoad_PartTime"
select select "WhichStudyLoad_PartTime"
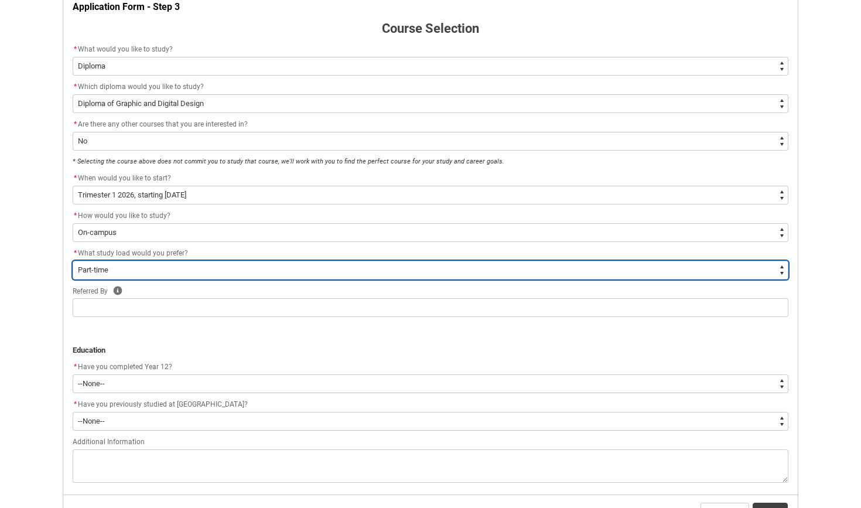
scroll to position [257, 0]
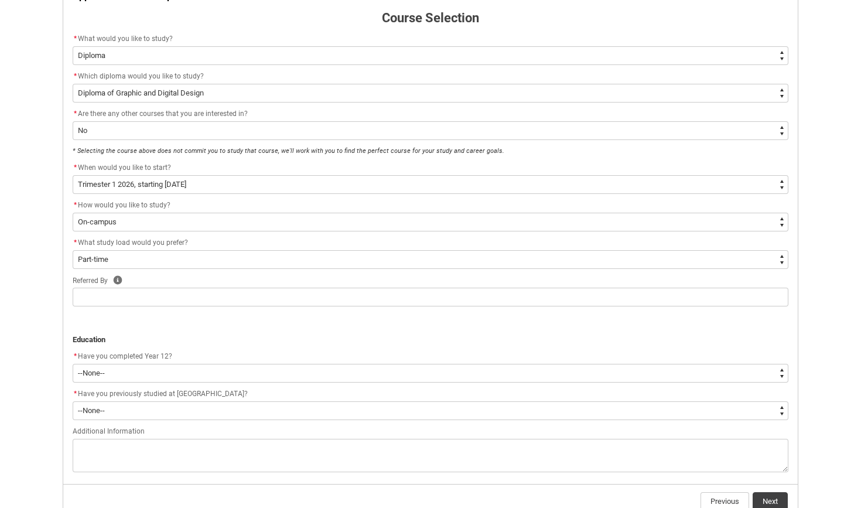
click at [221, 248] on div "* What study load would you prefer?" at bounding box center [431, 243] width 716 height 14
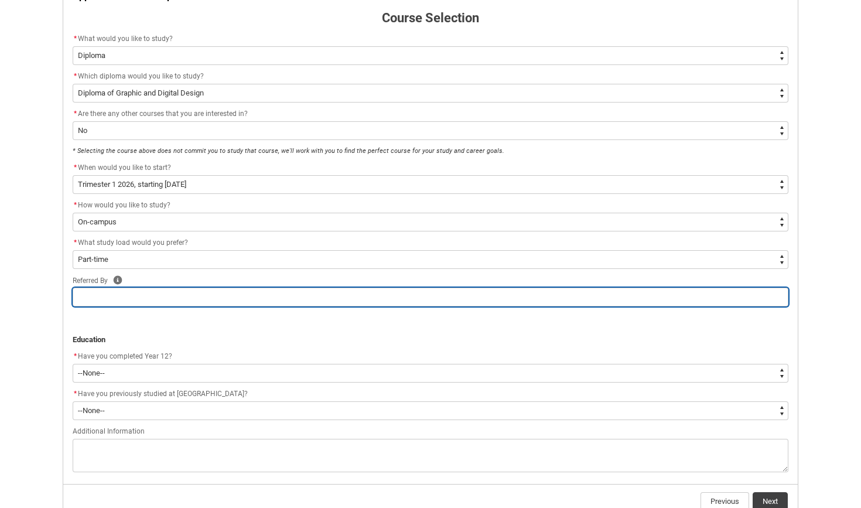
click at [187, 298] on input "text" at bounding box center [431, 297] width 716 height 19
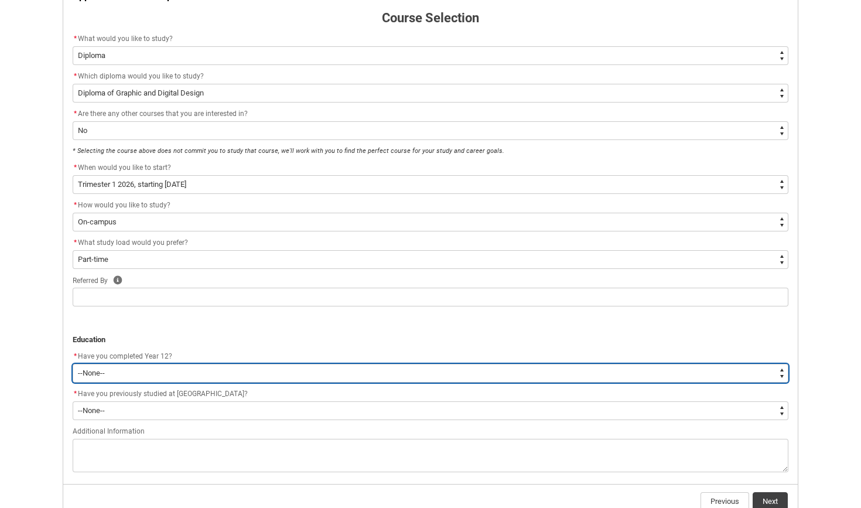
type lightning-select "Year_12_Completition.Yes"
select select "Year_12_Completition.Yes"
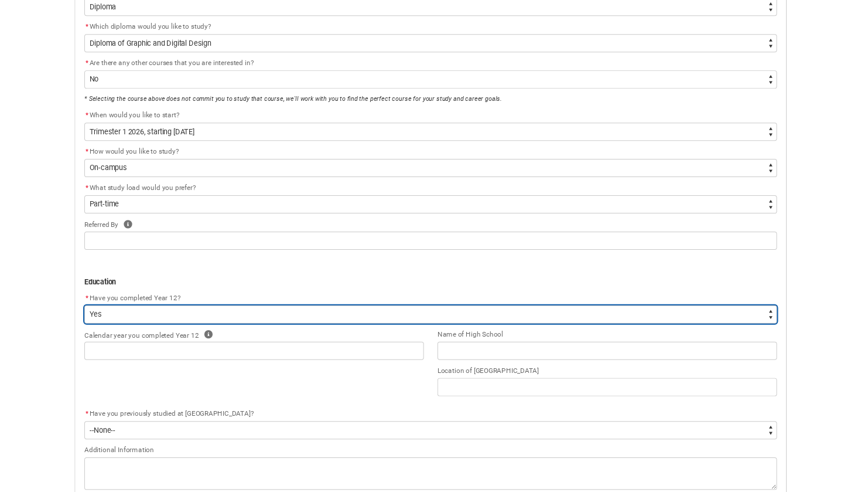
scroll to position [336, 0]
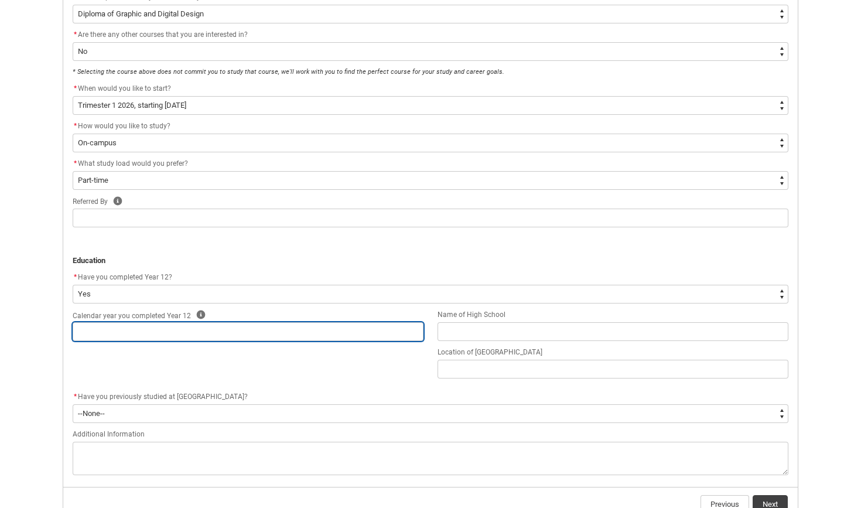
click at [196, 333] on input "text" at bounding box center [248, 331] width 351 height 19
type lightning-primitive-input-simple "2"
type input "2"
type lightning-primitive-input-simple "20"
type input "20"
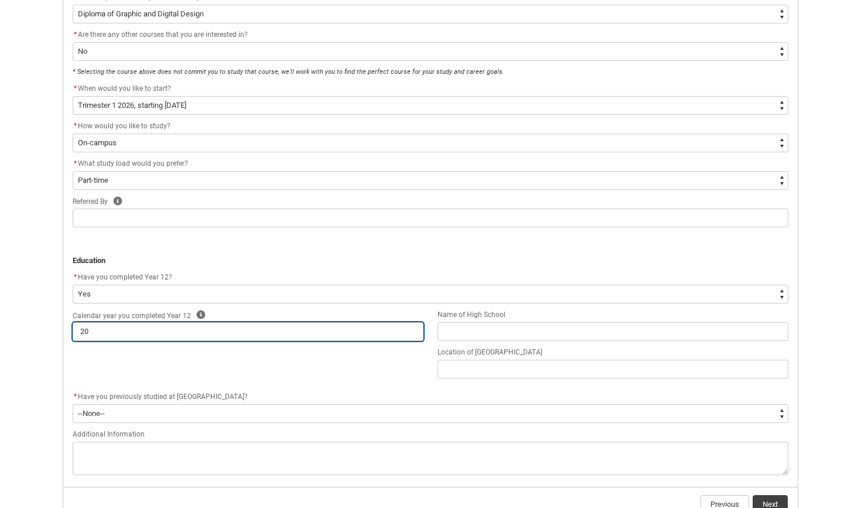
type lightning-primitive-input-simple "201"
type input "201"
type lightning-primitive-input-simple "2019"
type input "2019"
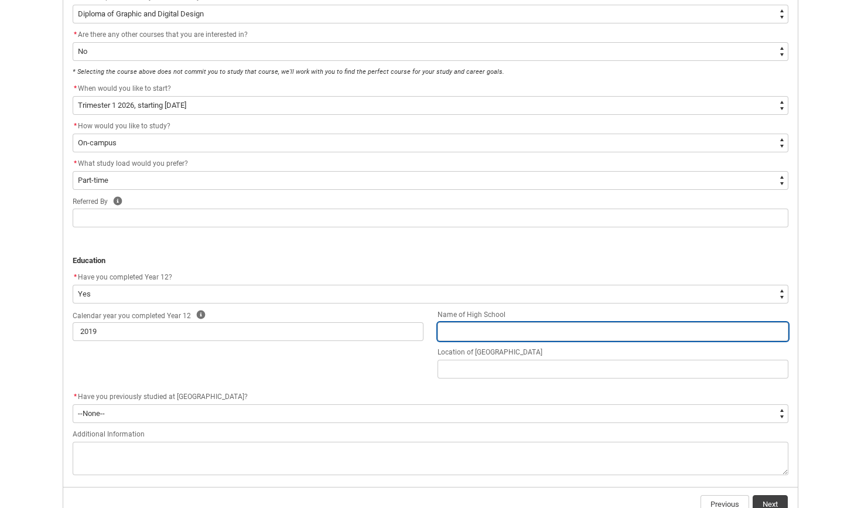
click at [489, 337] on input "text" at bounding box center [613, 331] width 351 height 19
type lightning-primitive-input-simple "B"
type input "B"
type lightning-primitive-input-simple "Bu"
type input "Bu"
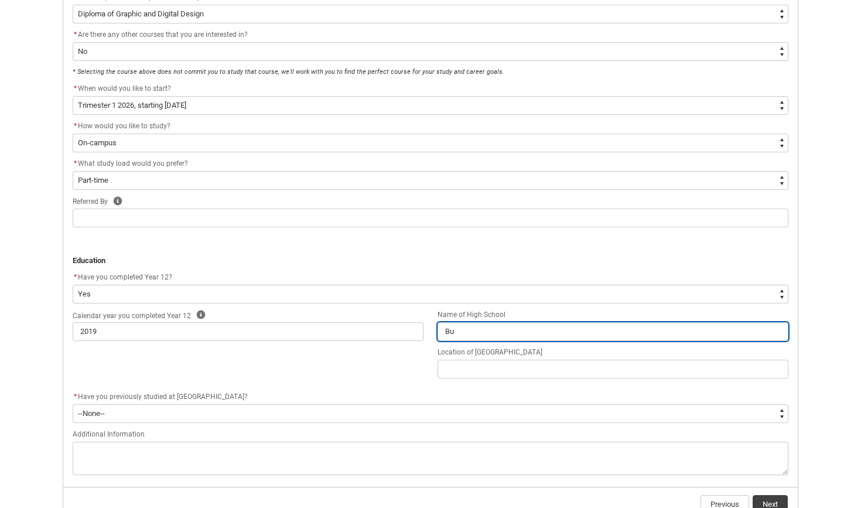
type lightning-primitive-input-simple "Bur"
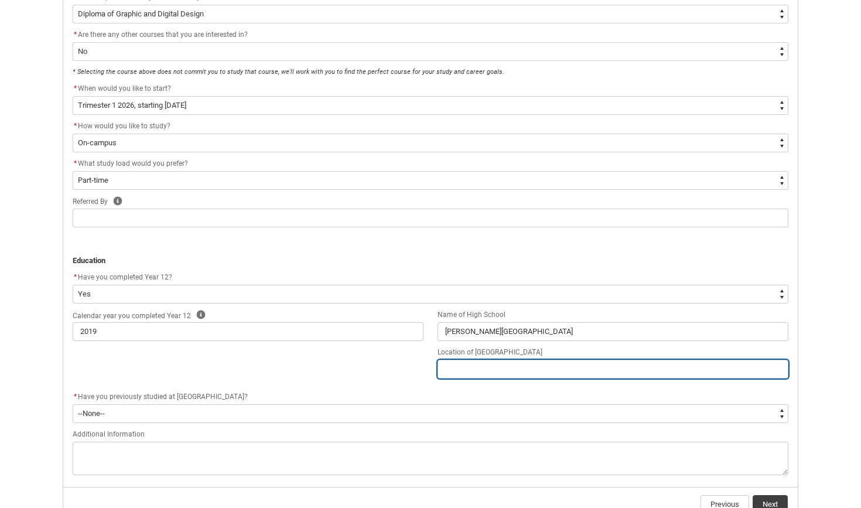
click at [516, 373] on input "text" at bounding box center [613, 369] width 351 height 19
click at [487, 373] on input "[PERSON_NAME],[GEOGRAPHIC_DATA]" at bounding box center [613, 369] width 351 height 19
click at [487, 369] on input "[PERSON_NAME],[GEOGRAPHIC_DATA]" at bounding box center [613, 369] width 351 height 19
click at [476, 370] on input "[PERSON_NAME],[GEOGRAPHIC_DATA]" at bounding box center [613, 369] width 351 height 19
click at [518, 371] on input "[PERSON_NAME], [GEOGRAPHIC_DATA]" at bounding box center [613, 369] width 351 height 19
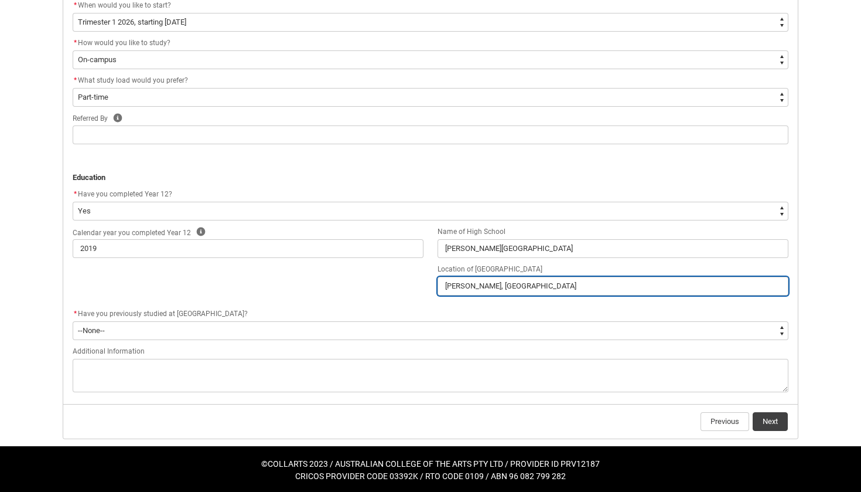
scroll to position [419, 0]
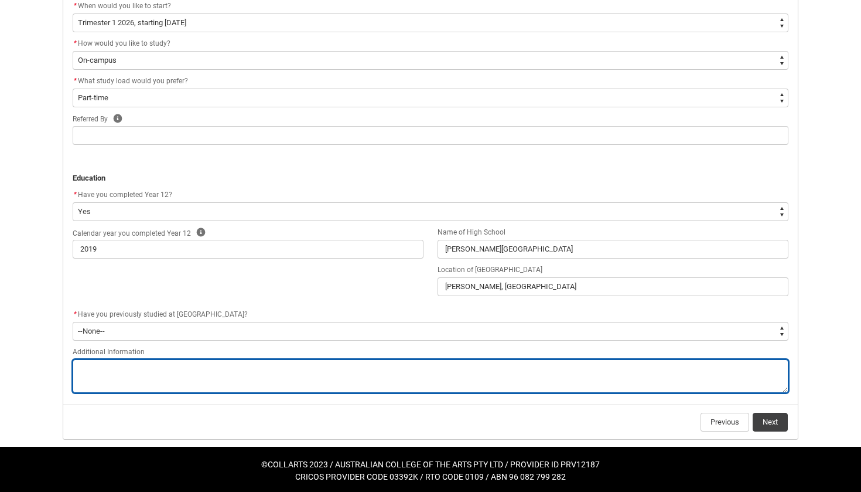
click at [669, 373] on textarea "Additional Information" at bounding box center [431, 375] width 716 height 33
click at [213, 368] on textarea "Additional Information" at bounding box center [431, 375] width 716 height 33
click at [233, 371] on textarea "Additional Information" at bounding box center [431, 375] width 716 height 33
click at [258, 368] on textarea "Additional Information" at bounding box center [431, 375] width 716 height 33
click at [292, 368] on textarea "Additional Information" at bounding box center [431, 375] width 716 height 33
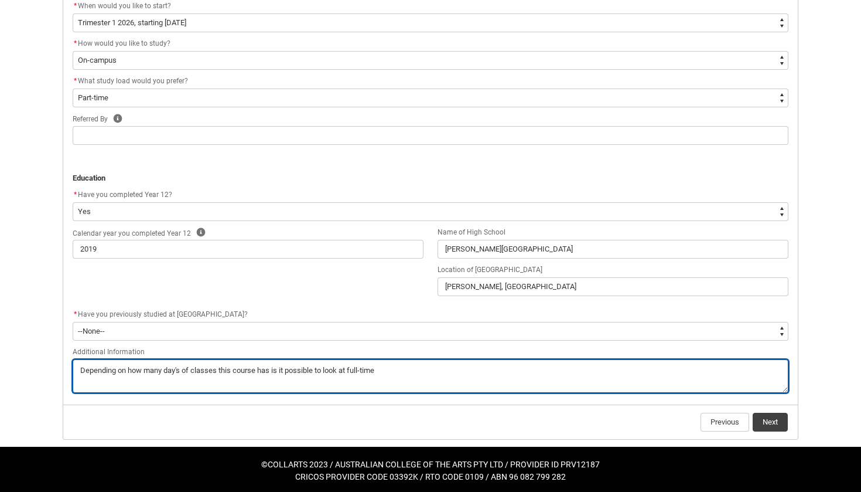
drag, startPoint x: 343, startPoint y: 353, endPoint x: 309, endPoint y: 366, distance: 36.0
click at [309, 366] on textarea "Additional Information" at bounding box center [431, 375] width 716 height 33
drag, startPoint x: 331, startPoint y: 359, endPoint x: 115, endPoint y: 363, distance: 216.2
click at [115, 363] on textarea "Additional Information" at bounding box center [431, 375] width 716 height 33
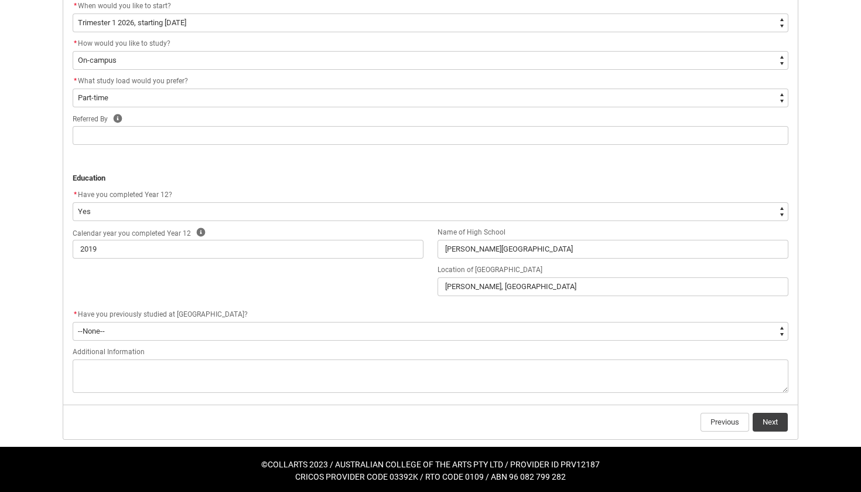
click at [769, 414] on button "Next" at bounding box center [770, 421] width 35 height 19
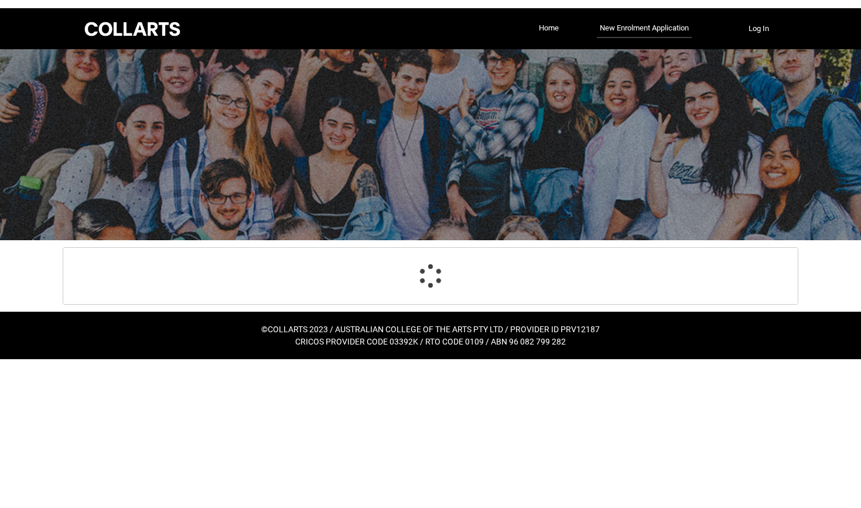
scroll to position [0, 0]
